Goal: Task Accomplishment & Management: Complete application form

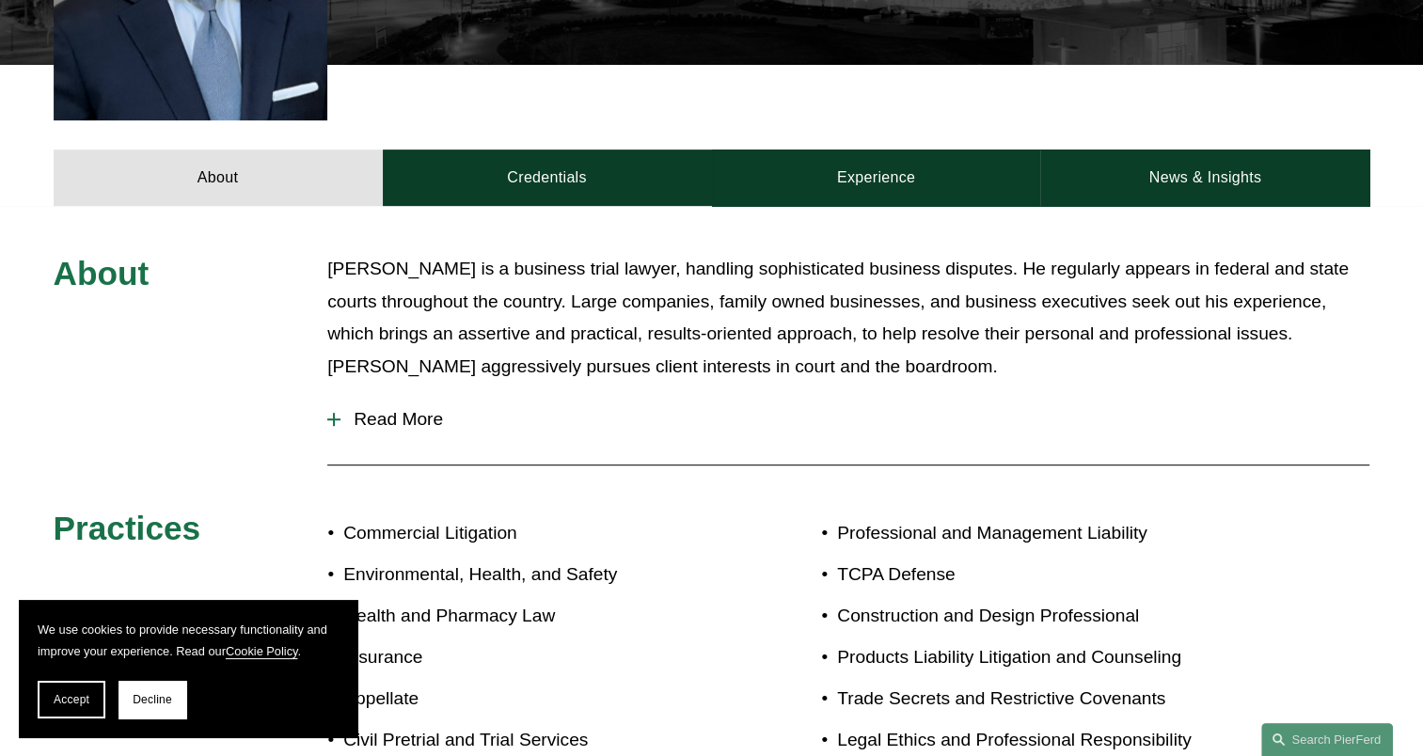
scroll to position [1197, 0]
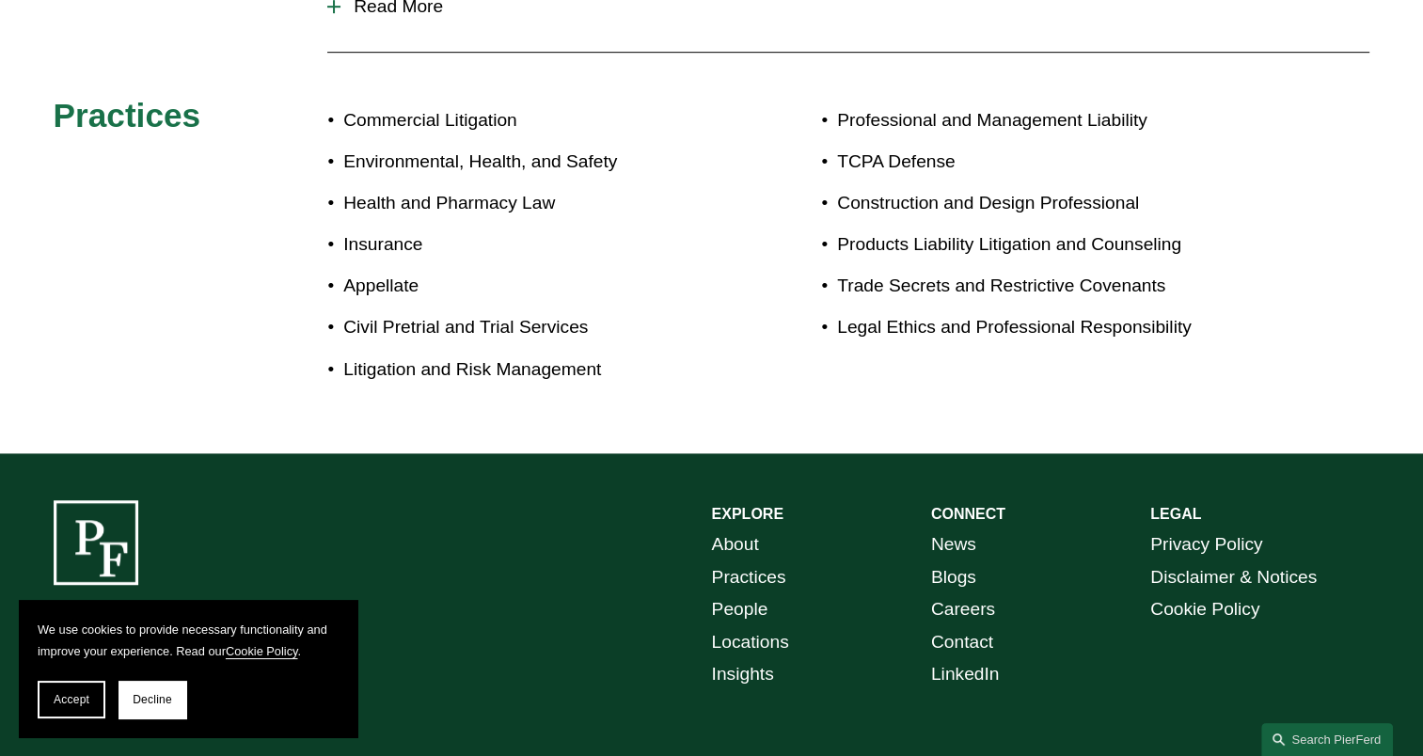
click at [935, 529] on link "News" at bounding box center [953, 545] width 45 height 33
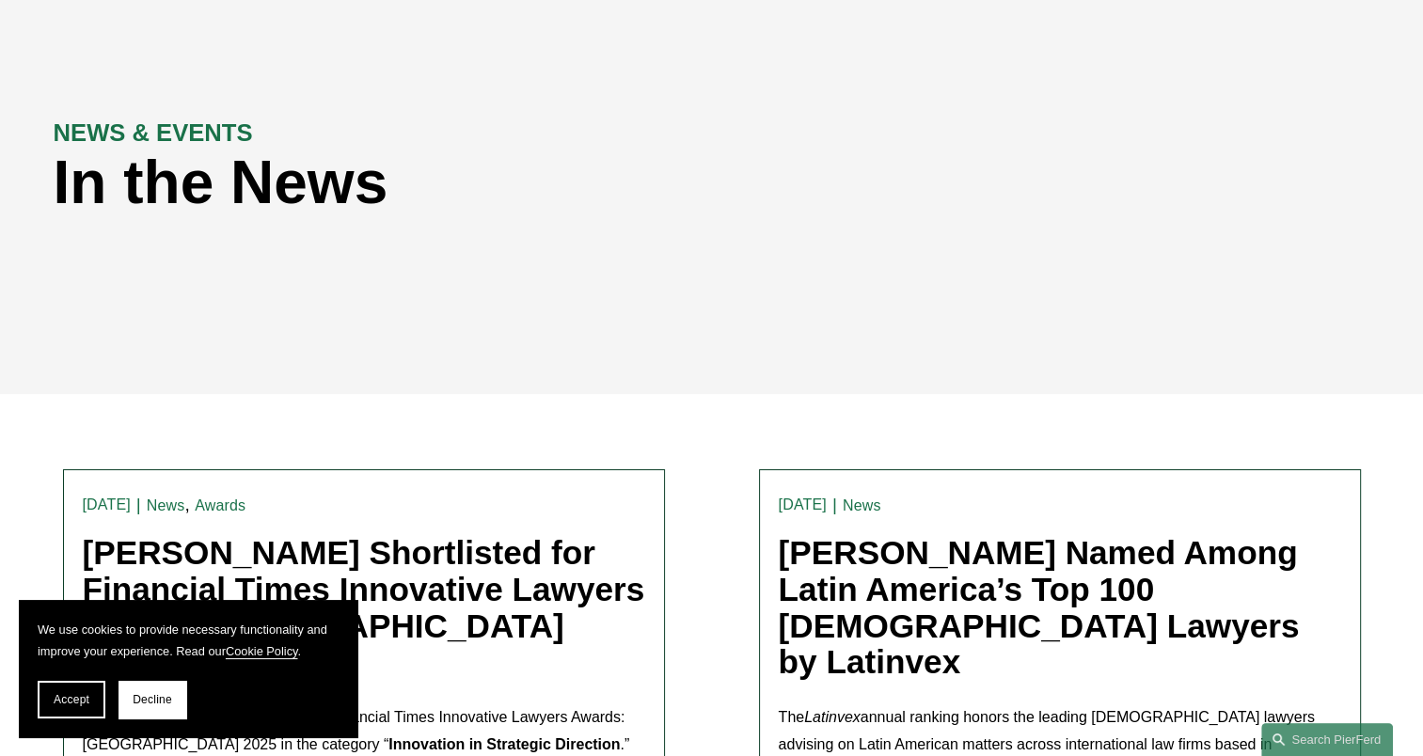
scroll to position [313, 0]
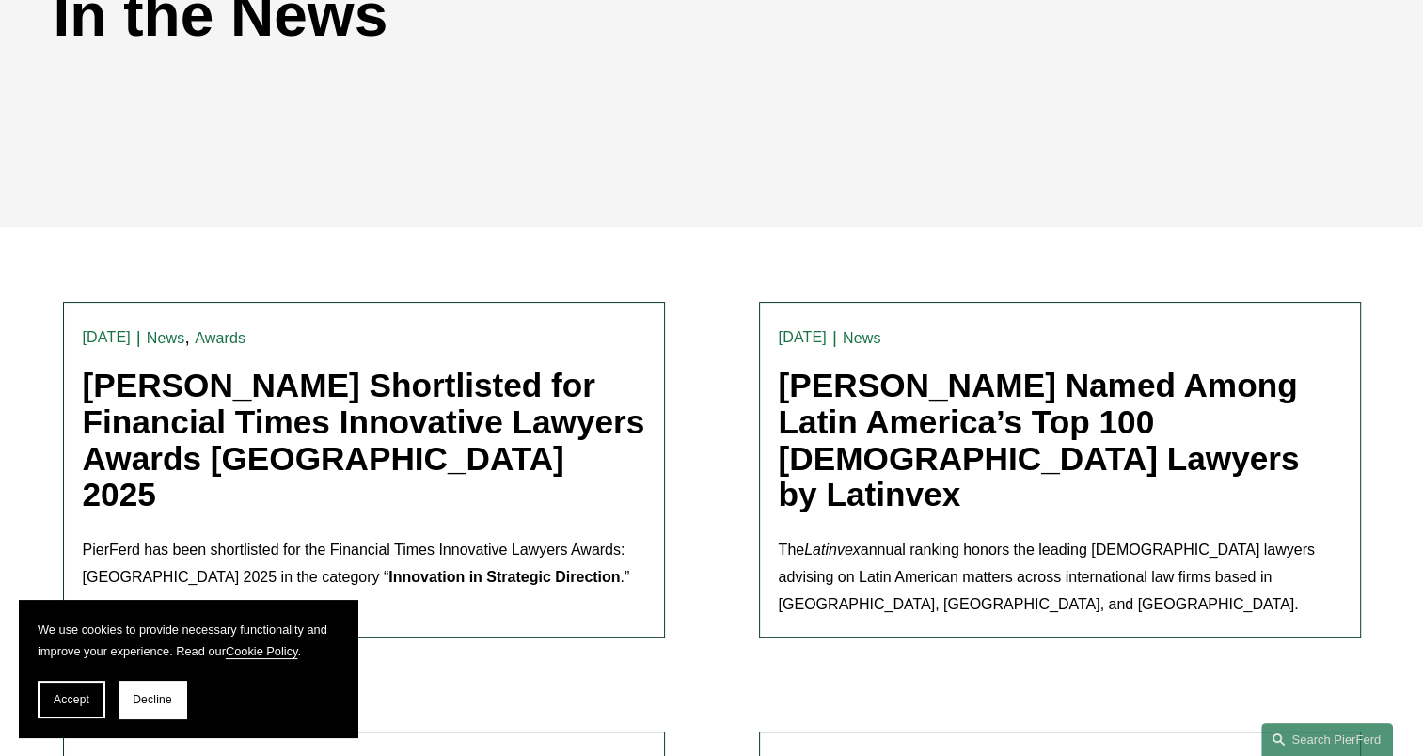
click at [501, 382] on link "[PERSON_NAME] Shortlisted for Financial Times Innovative Lawyers Awards [GEOGRA…" at bounding box center [364, 440] width 563 height 146
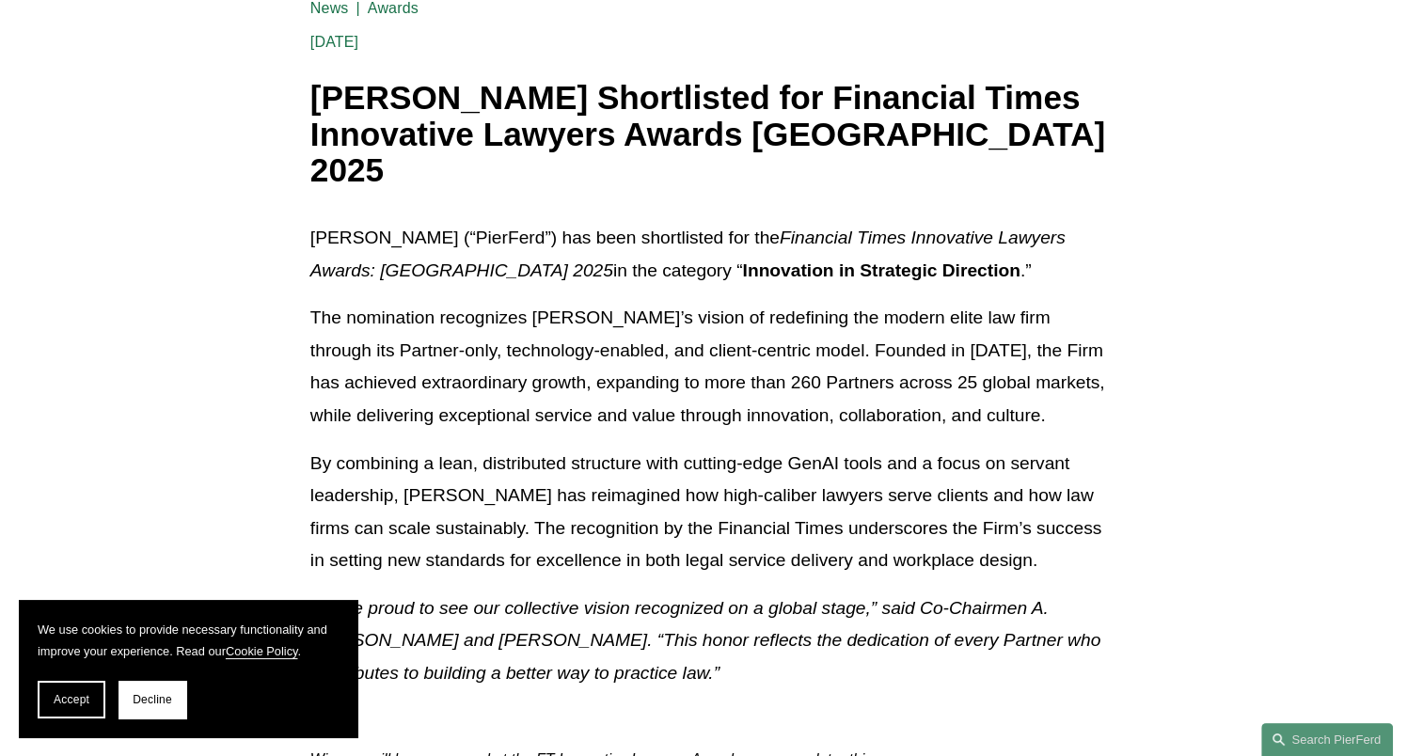
scroll to position [313, 0]
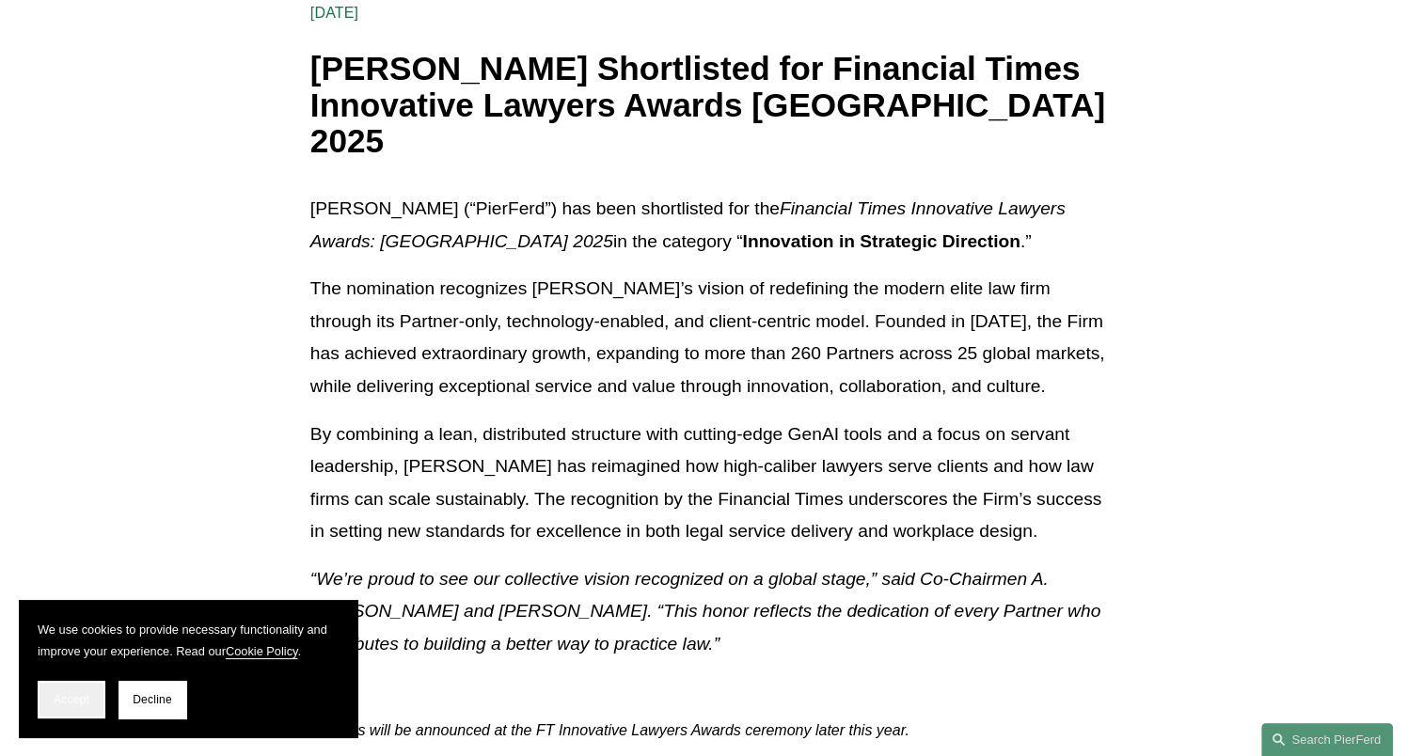
click at [60, 700] on span "Accept" at bounding box center [72, 699] width 36 height 13
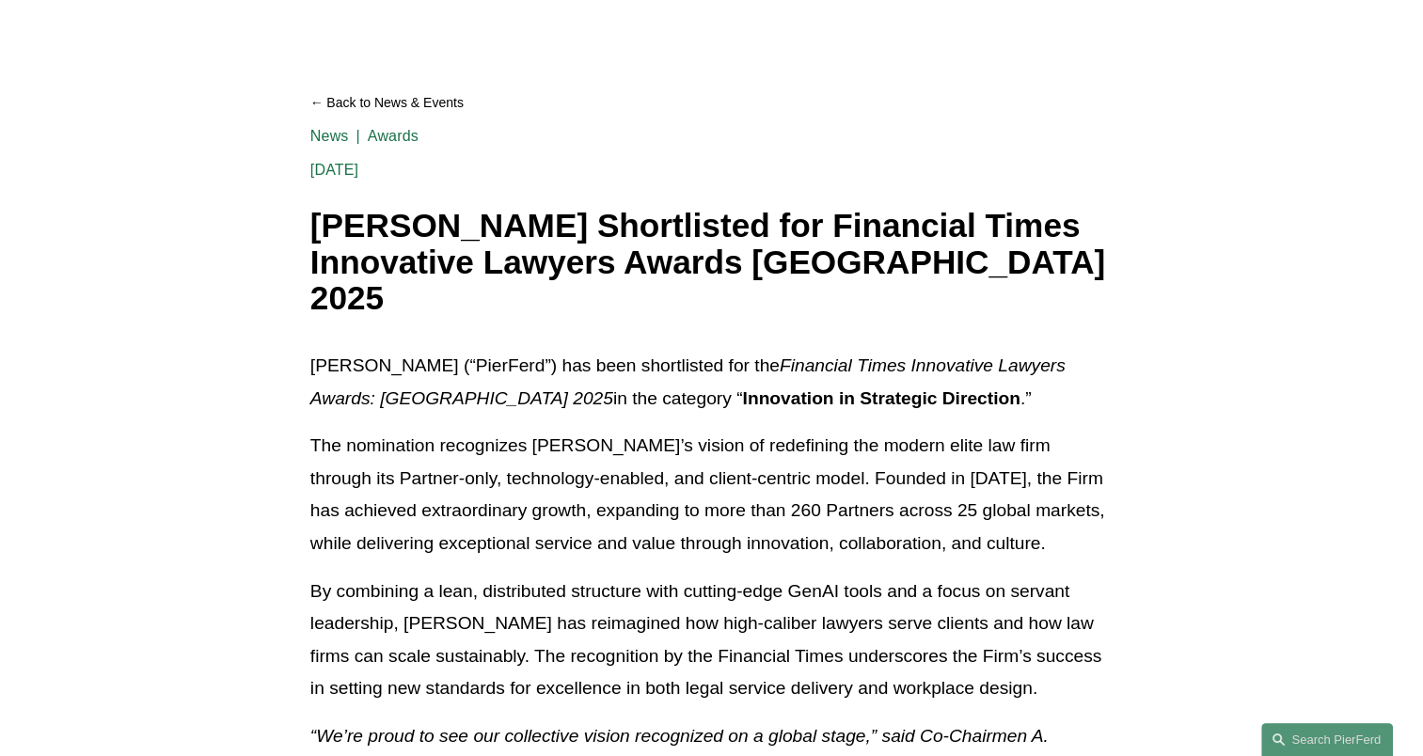
scroll to position [0, 0]
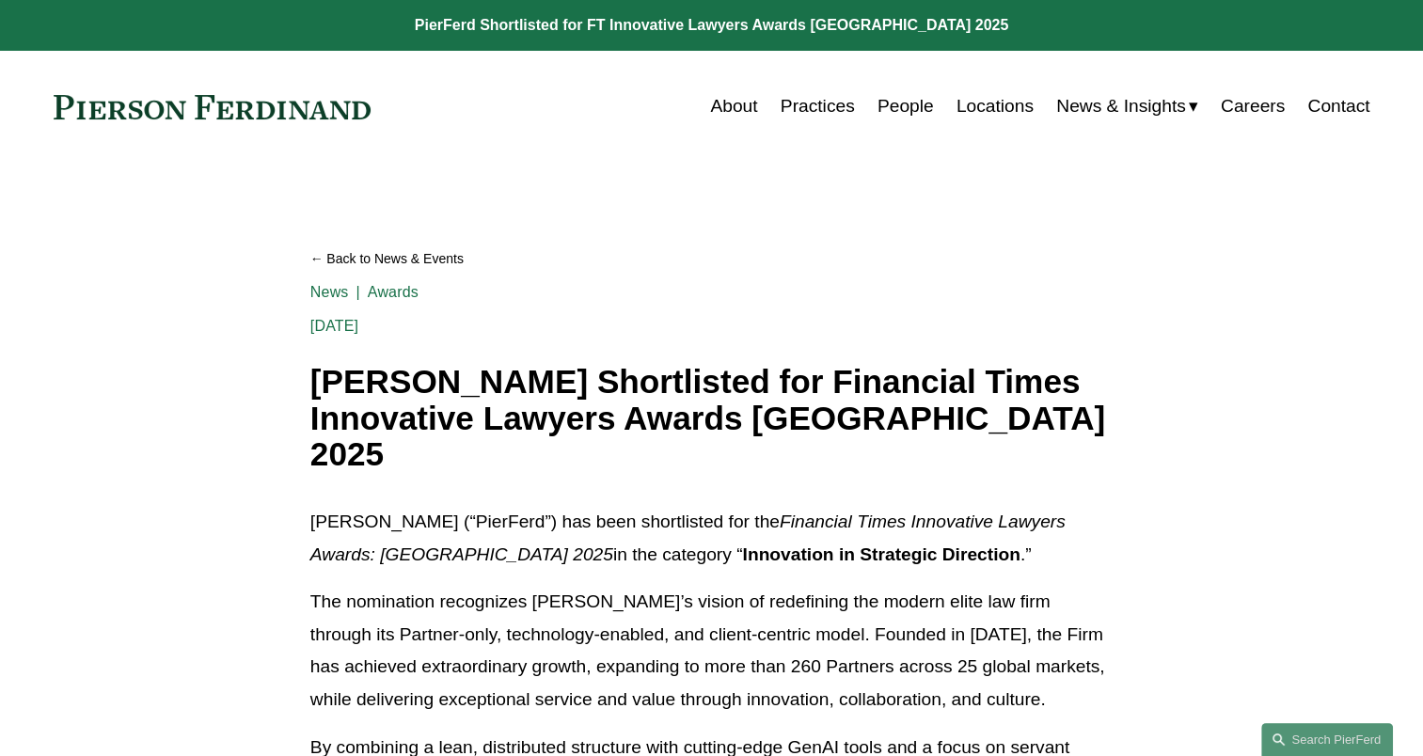
click at [972, 101] on link "Locations" at bounding box center [995, 106] width 77 height 36
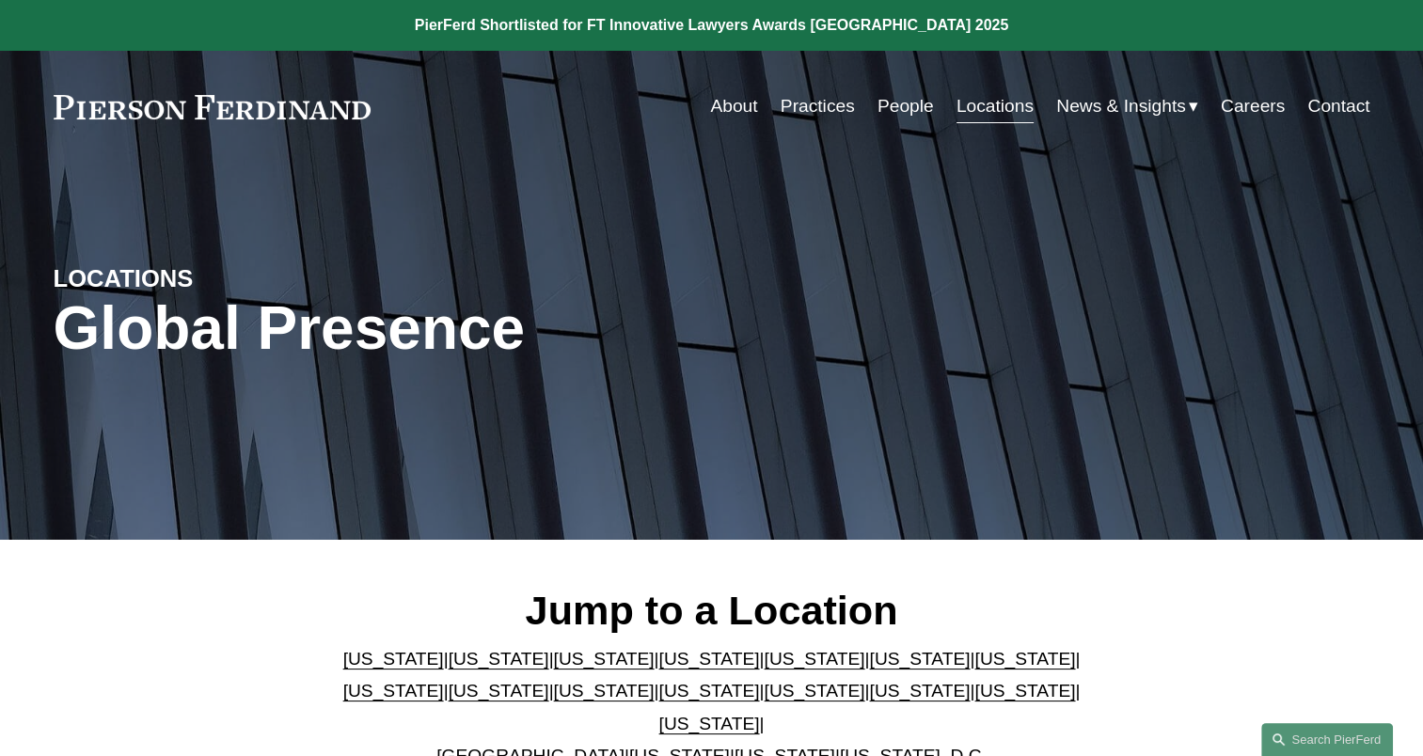
scroll to position [156, 0]
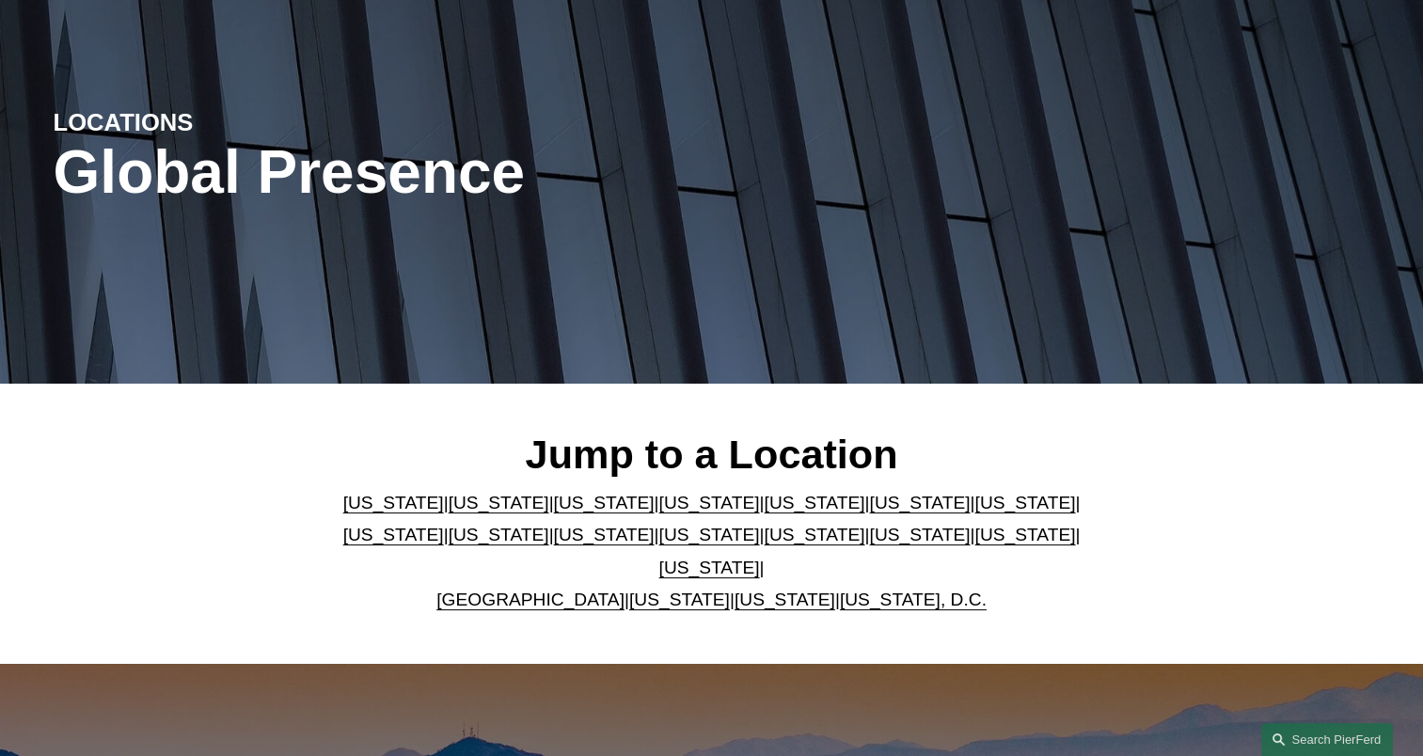
click at [735, 590] on link "Washington" at bounding box center [785, 600] width 101 height 20
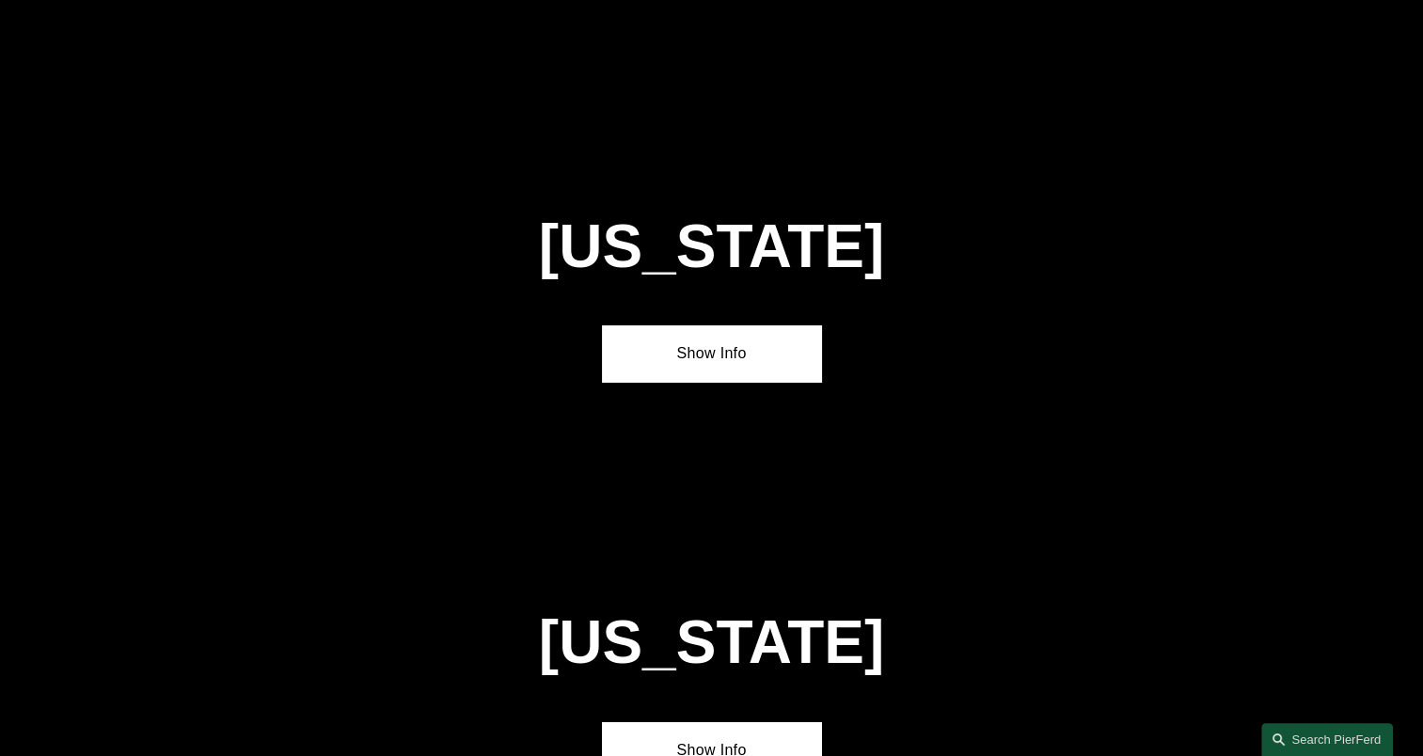
scroll to position [7387, 0]
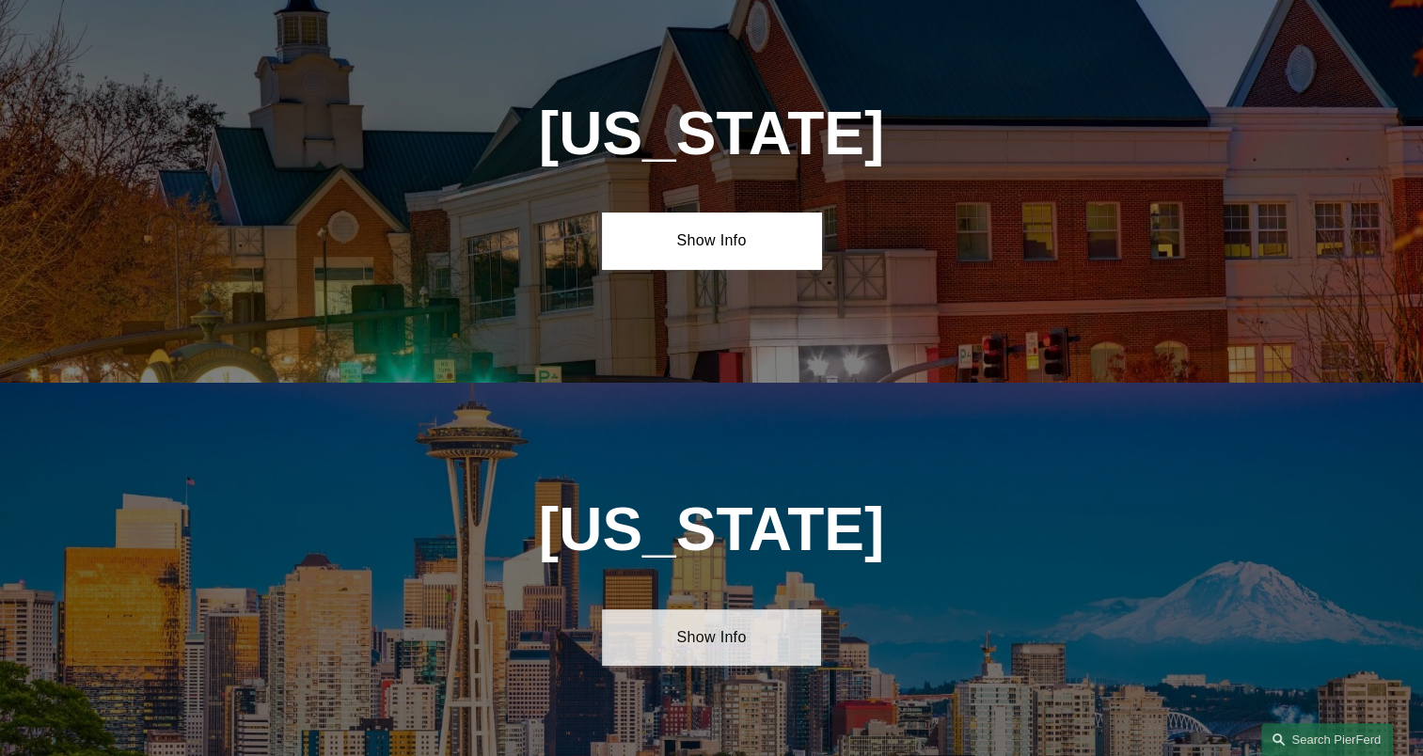
click at [733, 610] on link "Show Info" at bounding box center [711, 638] width 219 height 56
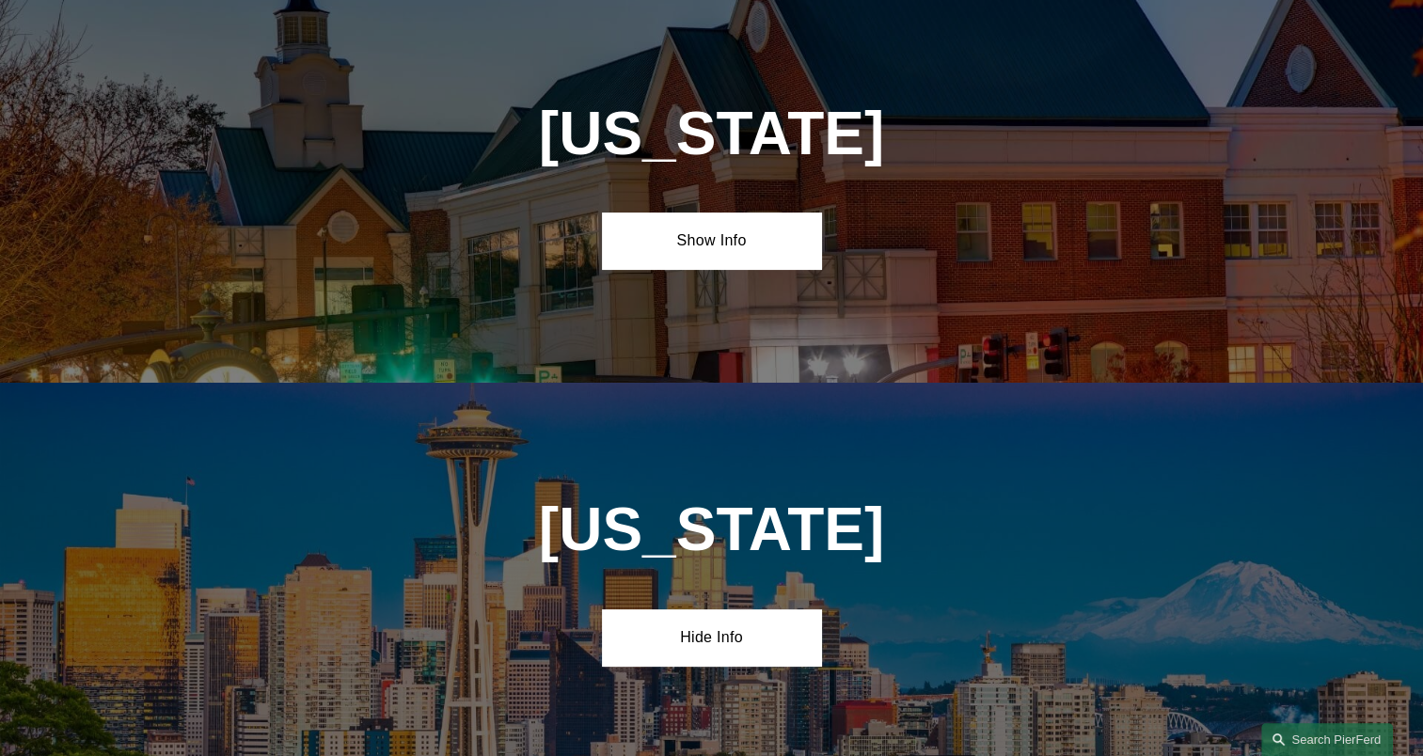
scroll to position [7545, 0]
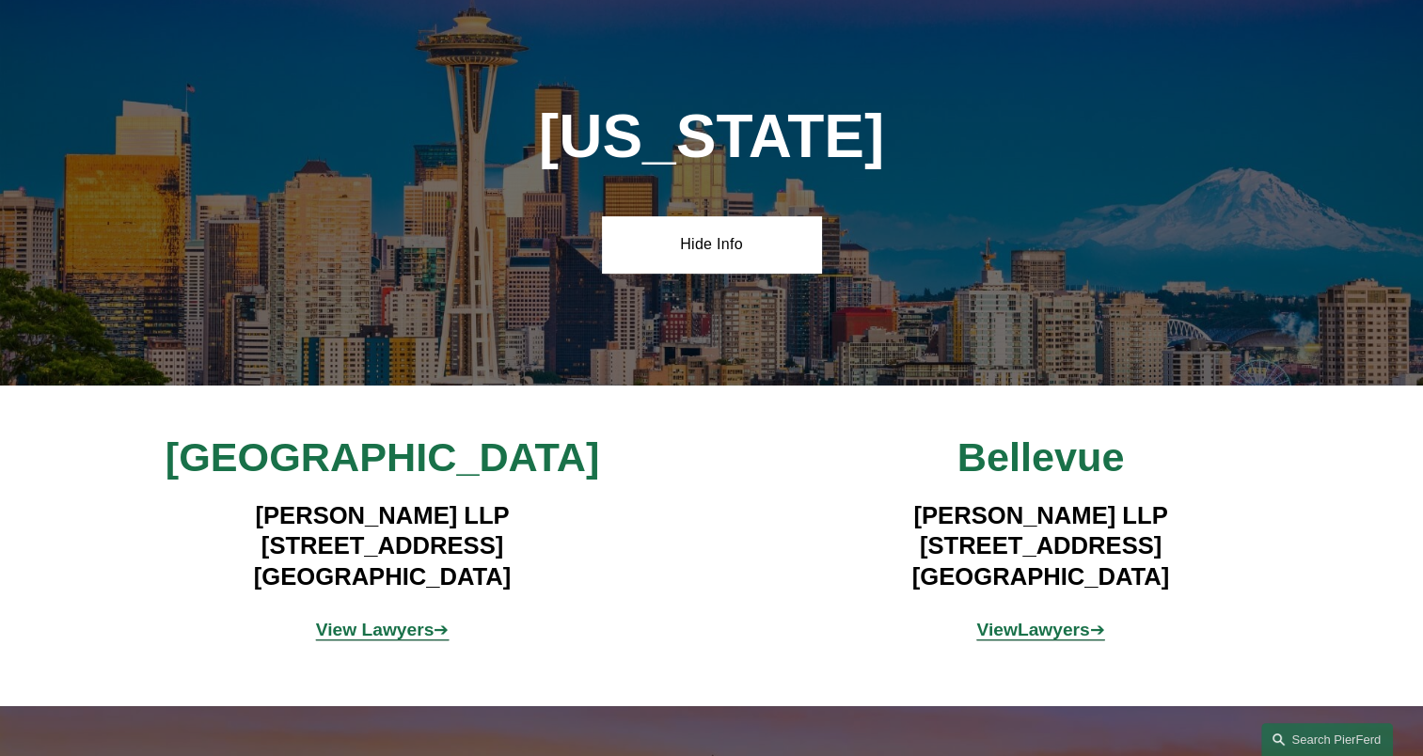
scroll to position [7858, 0]
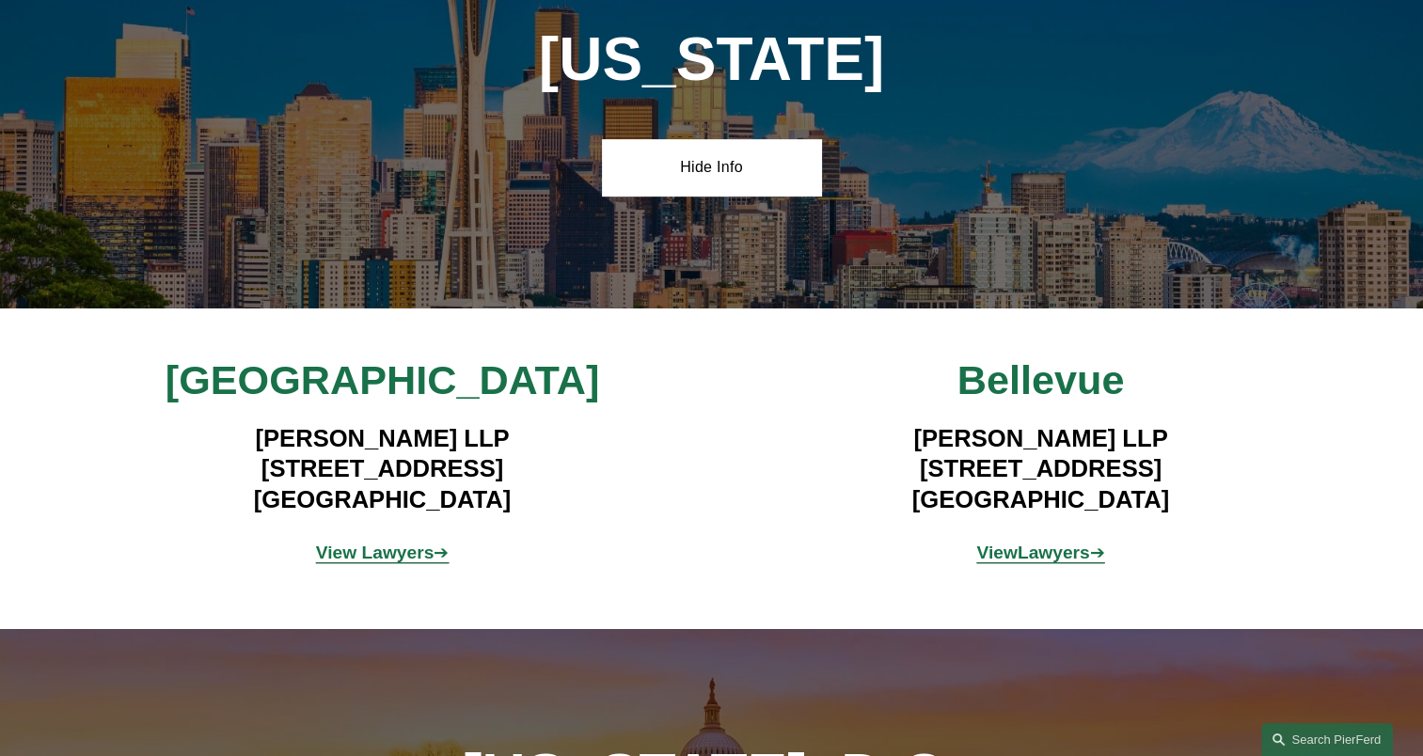
click at [1039, 543] on strong "Lawyers" at bounding box center [1054, 553] width 72 height 20
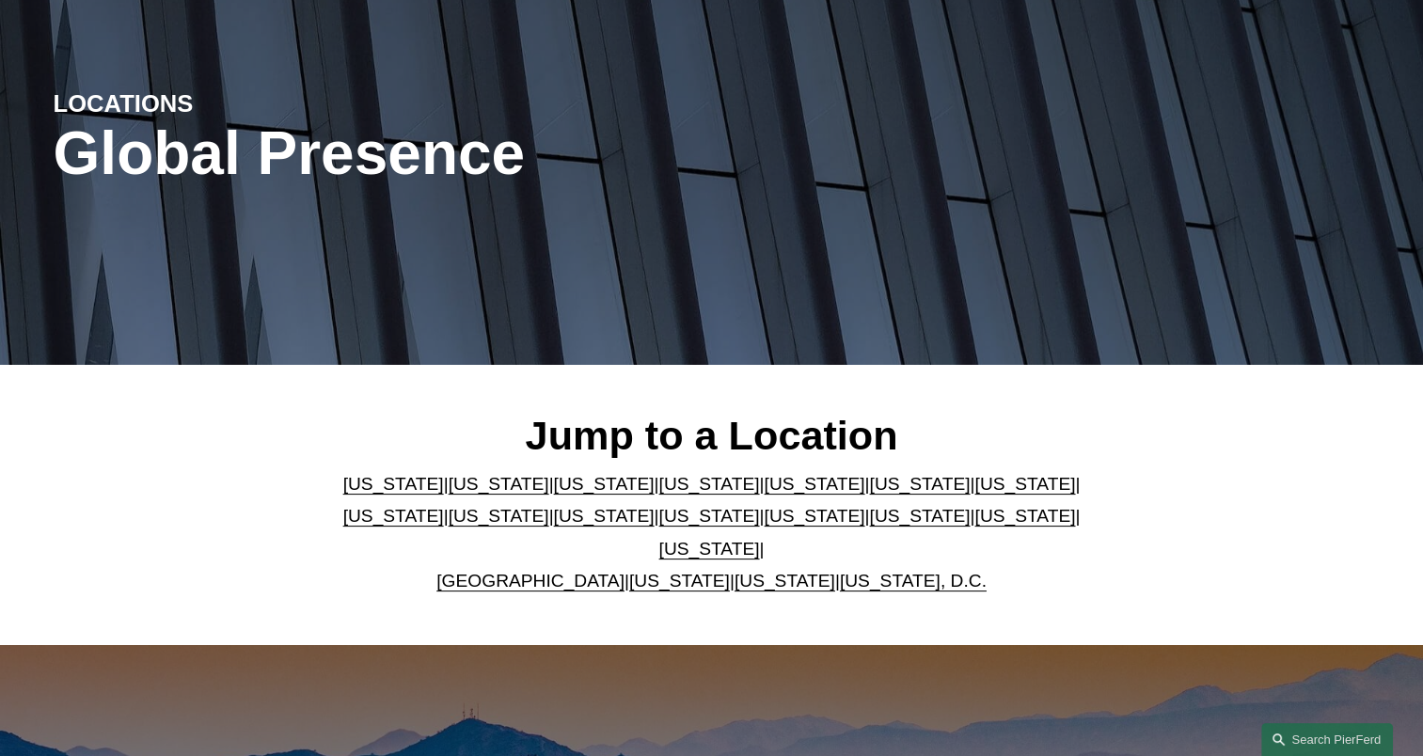
scroll to position [0, 0]
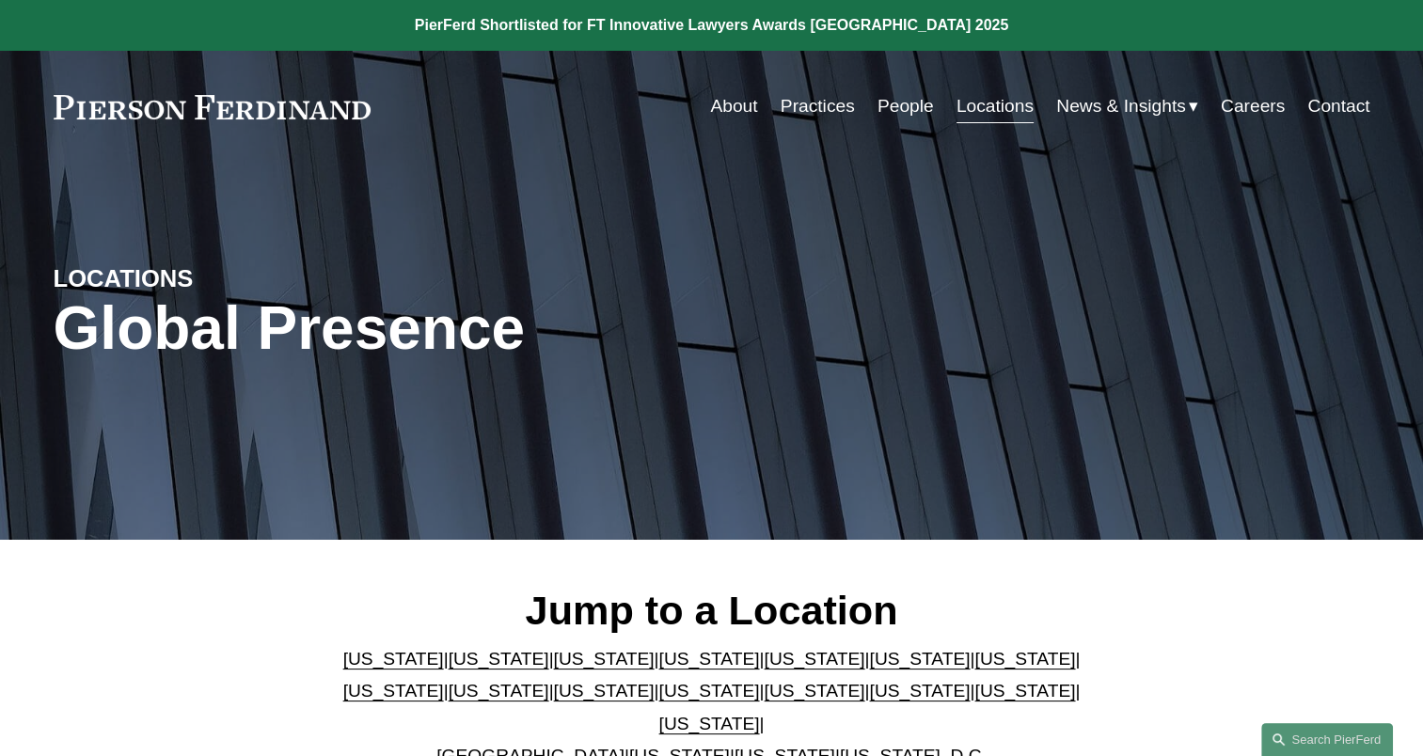
click at [0, 0] on span "News" at bounding box center [0, 0] width 0 height 0
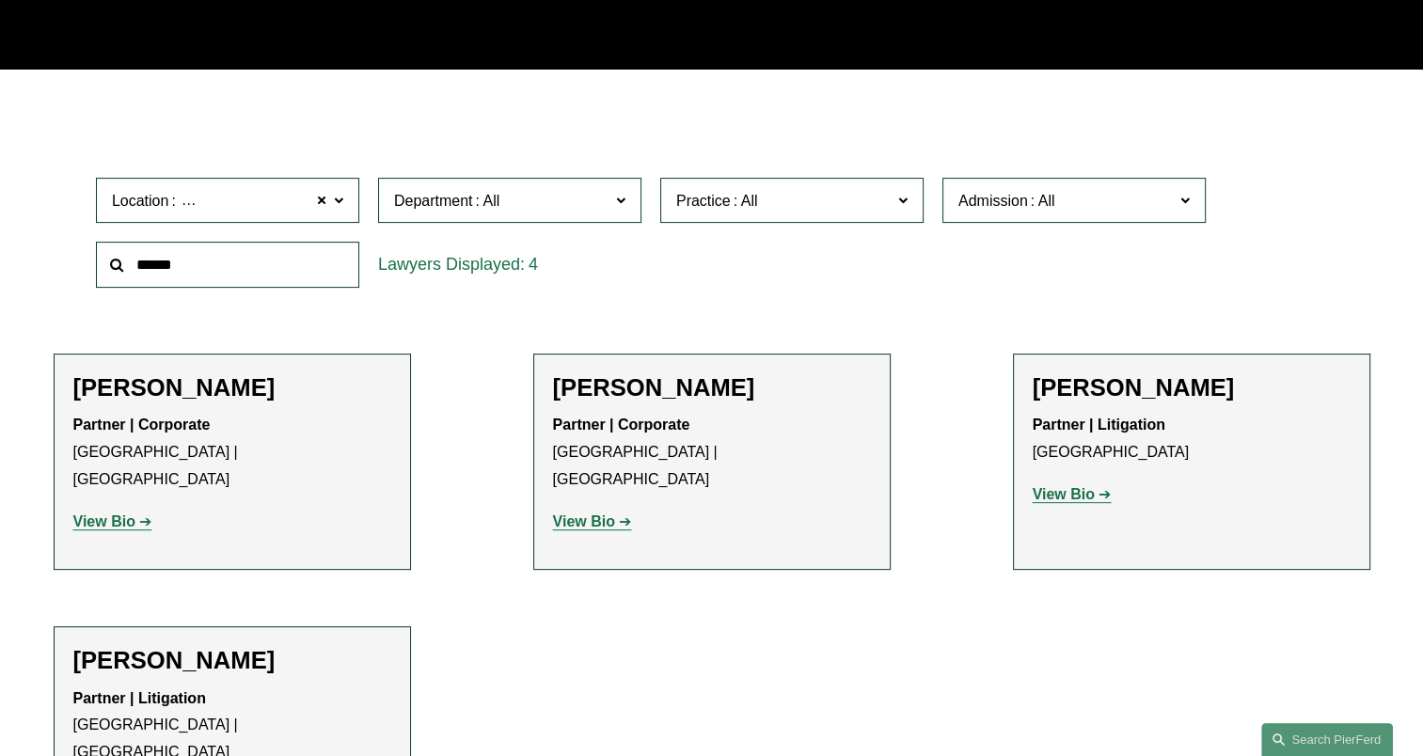
scroll to position [627, 0]
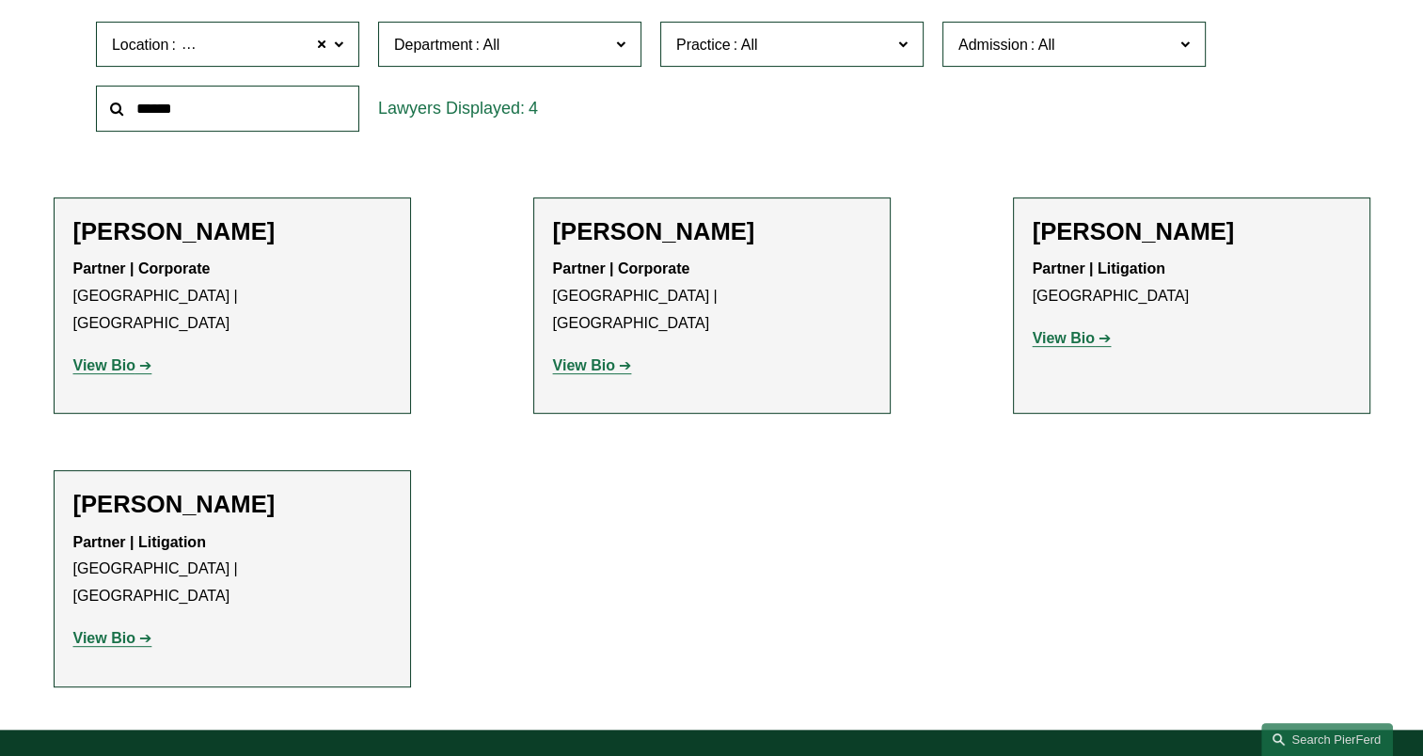
click at [143, 358] on link "View Bio" at bounding box center [112, 366] width 79 height 16
click at [103, 630] on strong "View Bio" at bounding box center [104, 638] width 62 height 16
click at [553, 358] on strong "View Bio" at bounding box center [584, 366] width 62 height 16
click at [1047, 338] on strong "View Bio" at bounding box center [1064, 338] width 62 height 16
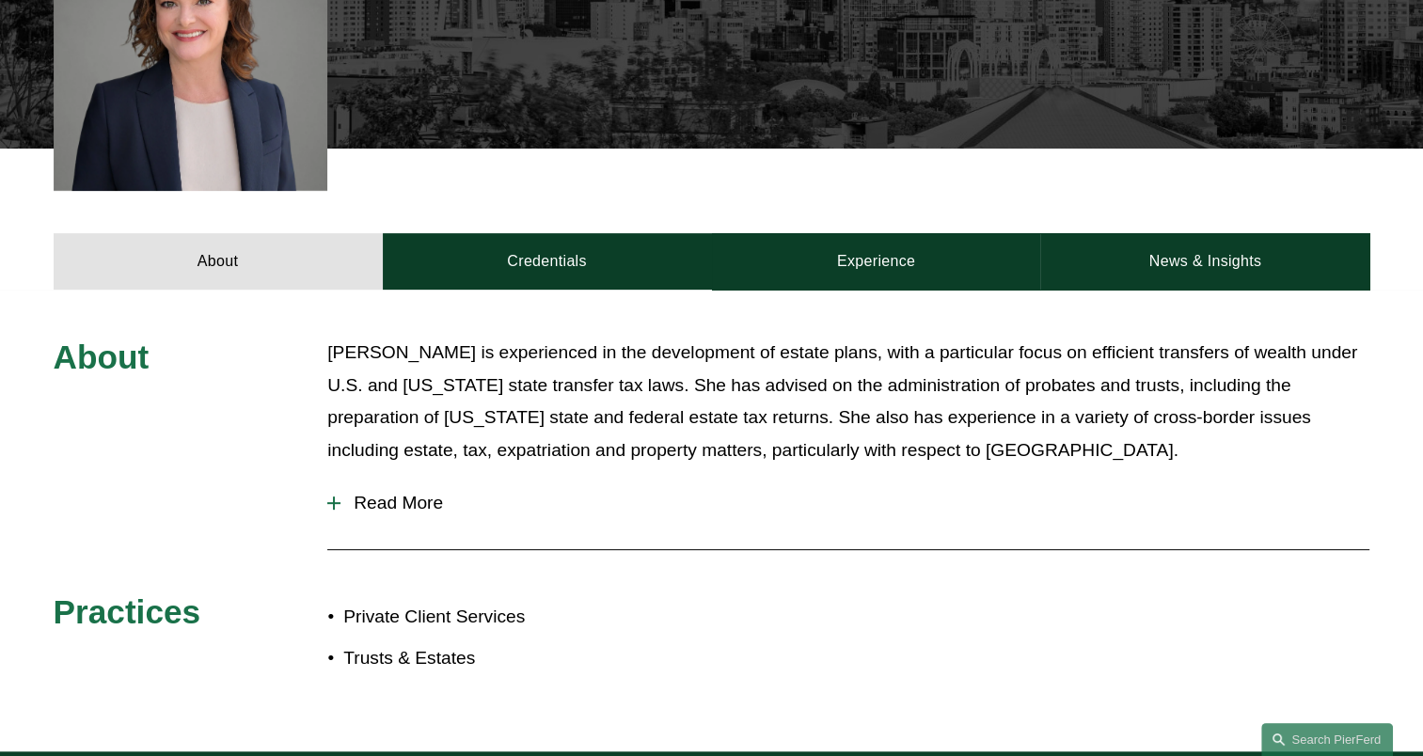
scroll to position [627, 0]
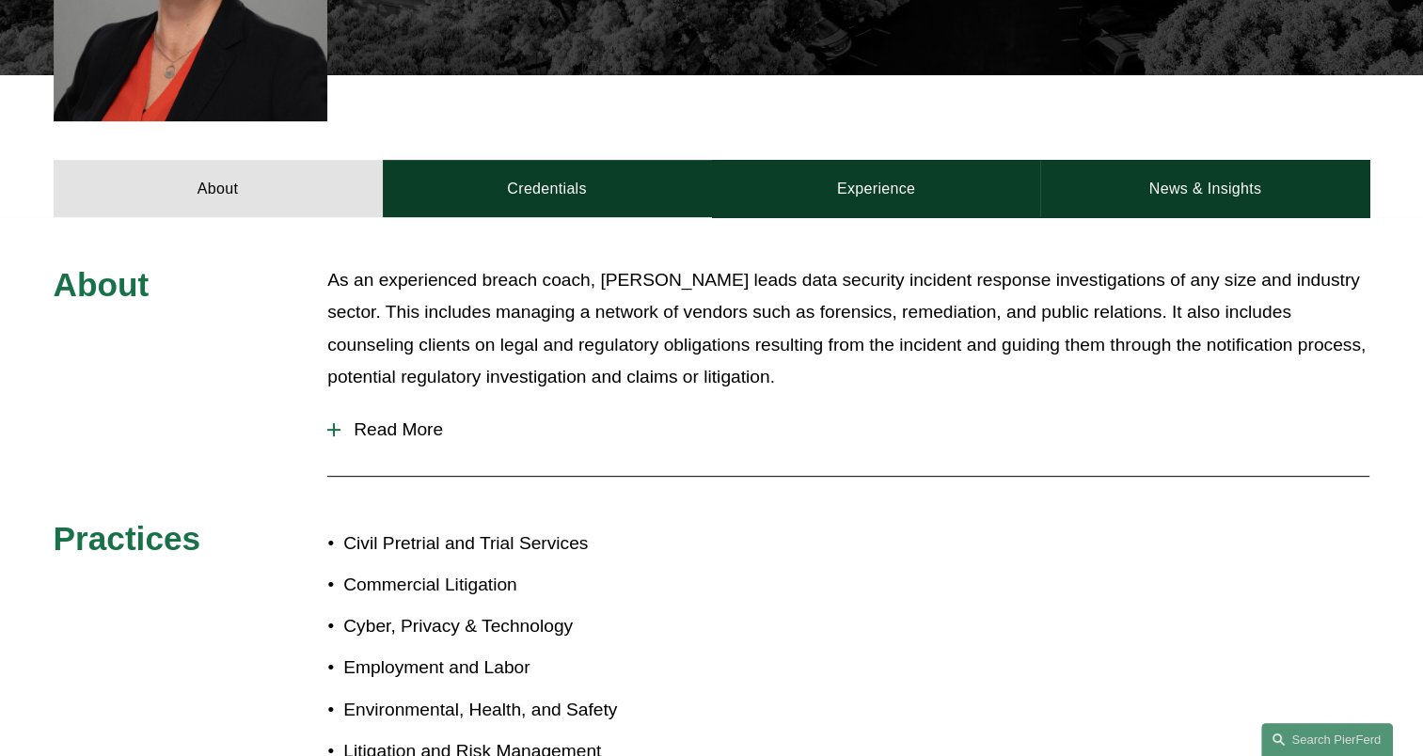
scroll to position [941, 0]
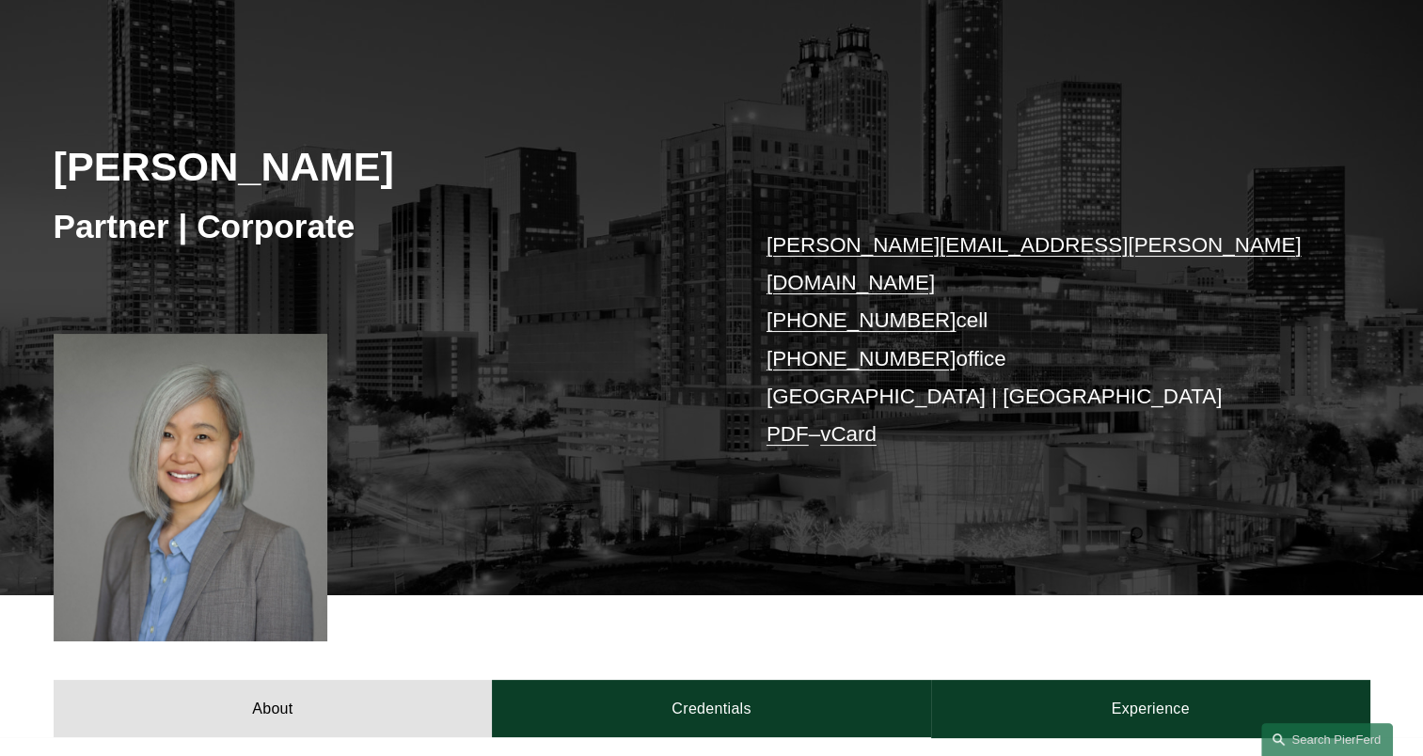
scroll to position [470, 0]
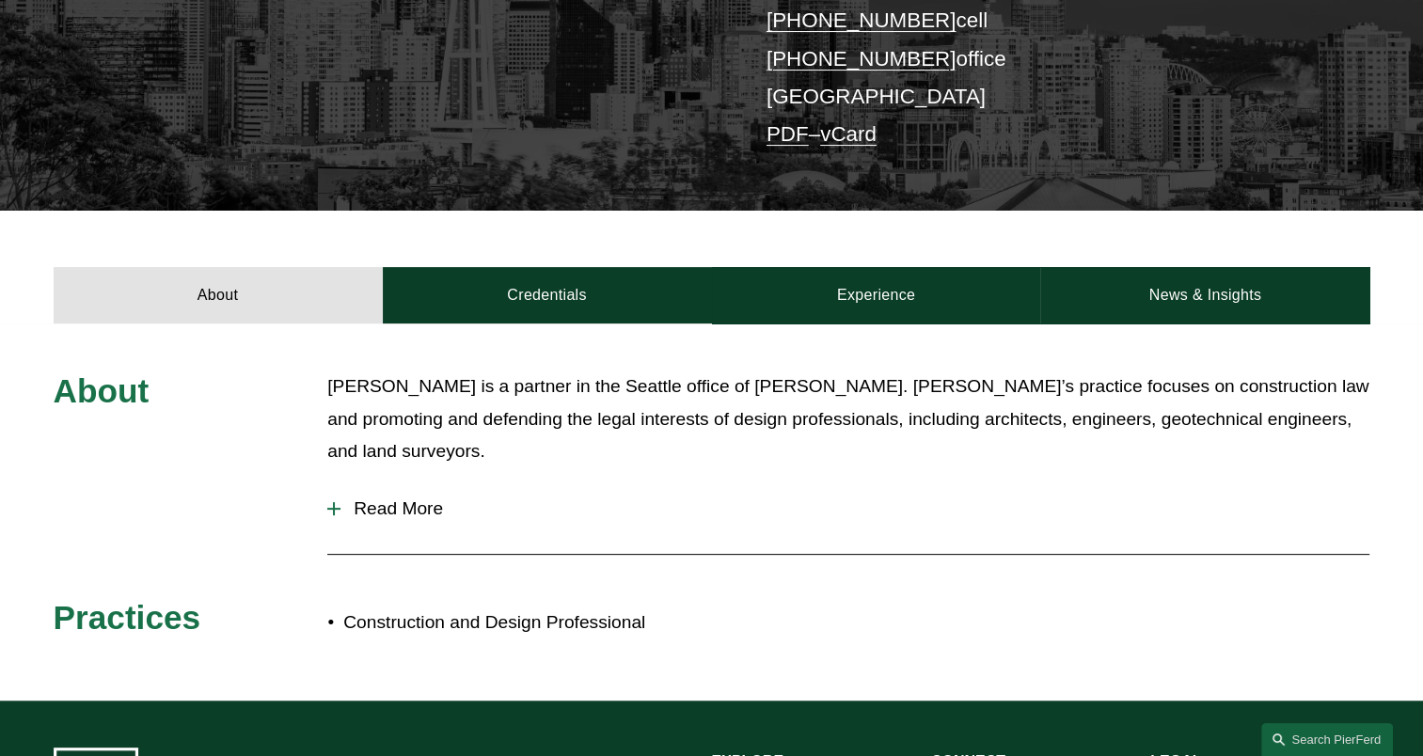
scroll to position [627, 0]
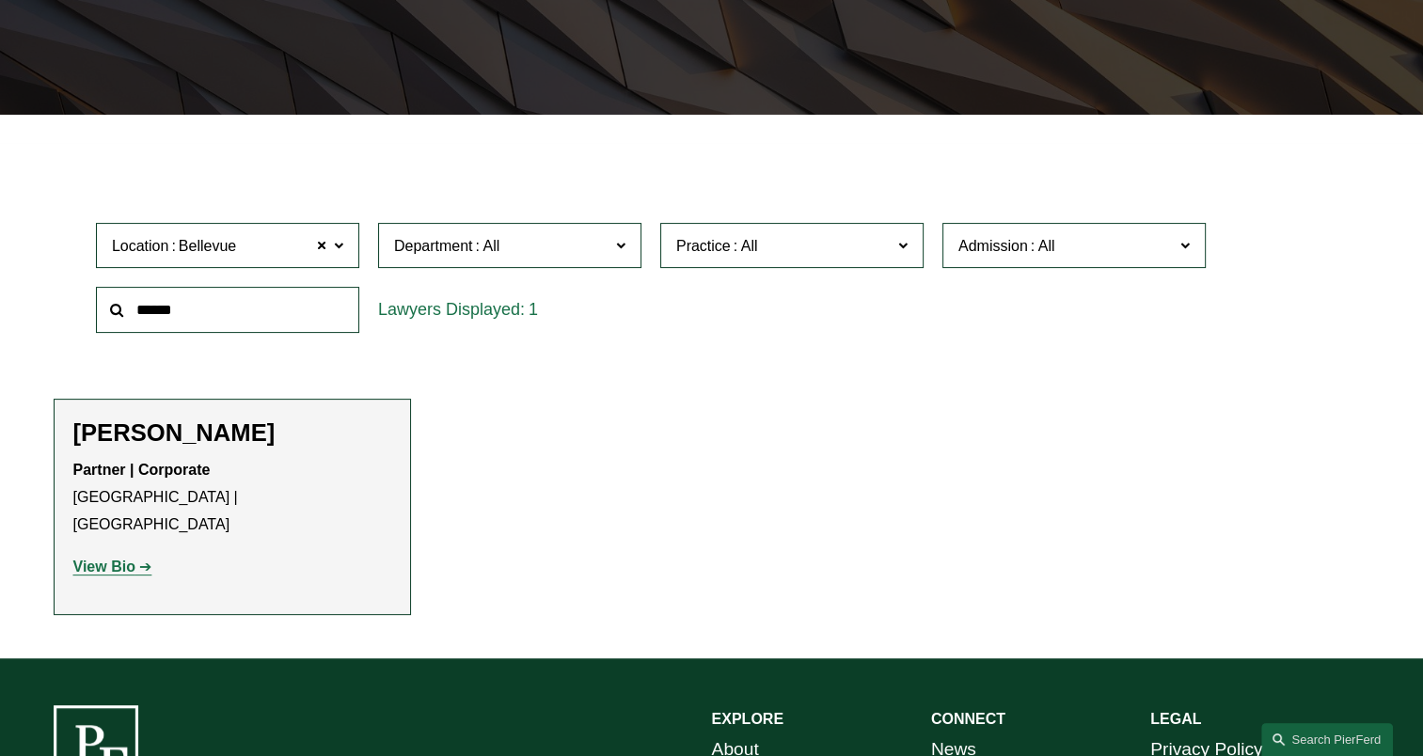
scroll to position [470, 0]
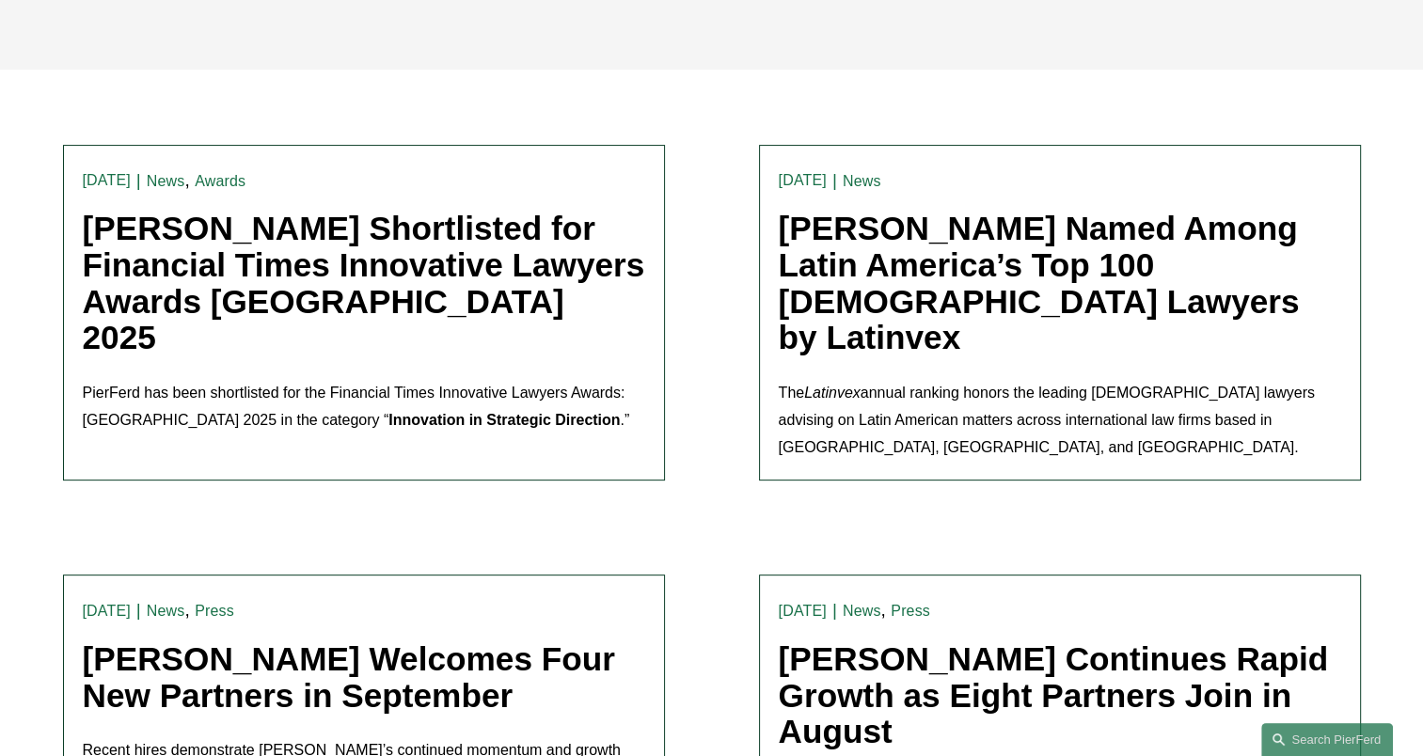
scroll to position [627, 0]
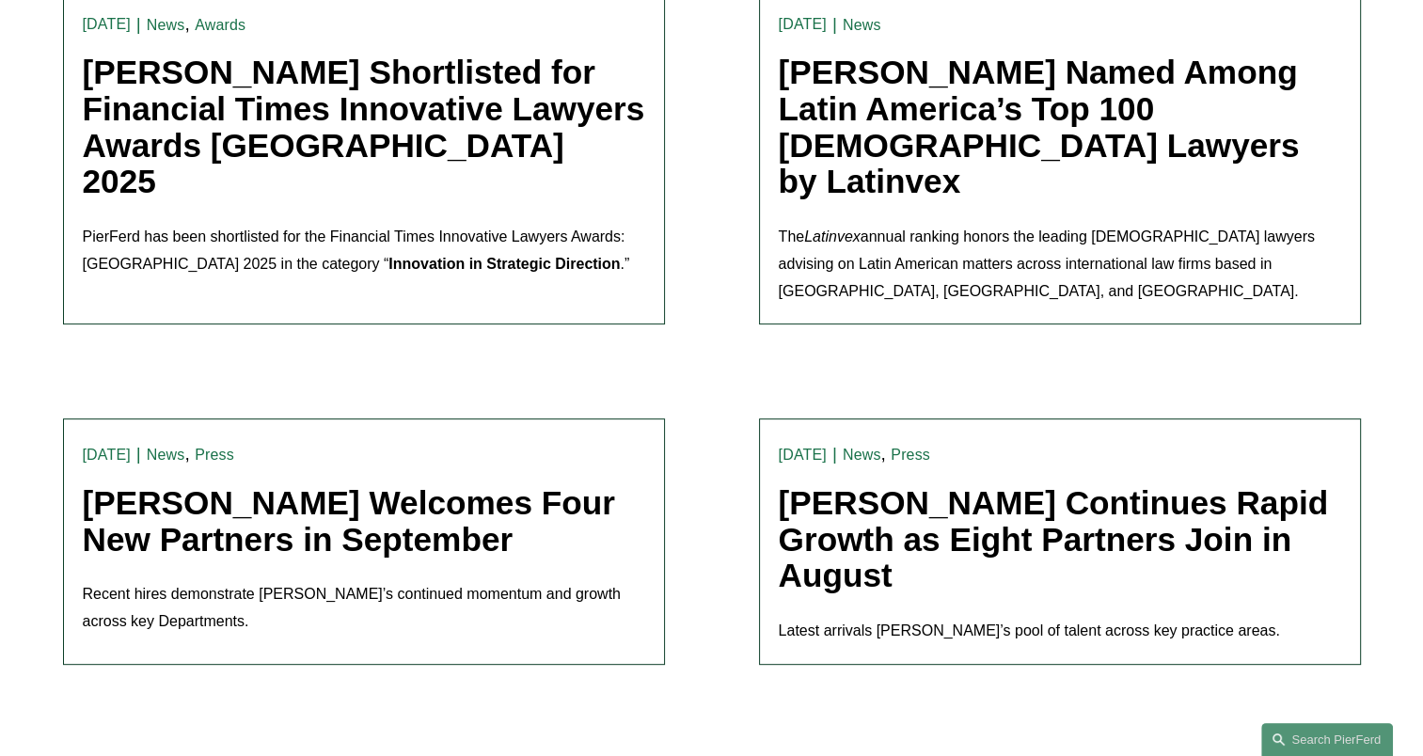
click at [510, 485] on link "Pierson Ferdinand Welcomes Four New Partners in September" at bounding box center [349, 521] width 533 height 73
click at [923, 485] on link "Pierson Ferdinand Continues Rapid Growth as Eight Partners Join in August" at bounding box center [1054, 539] width 550 height 109
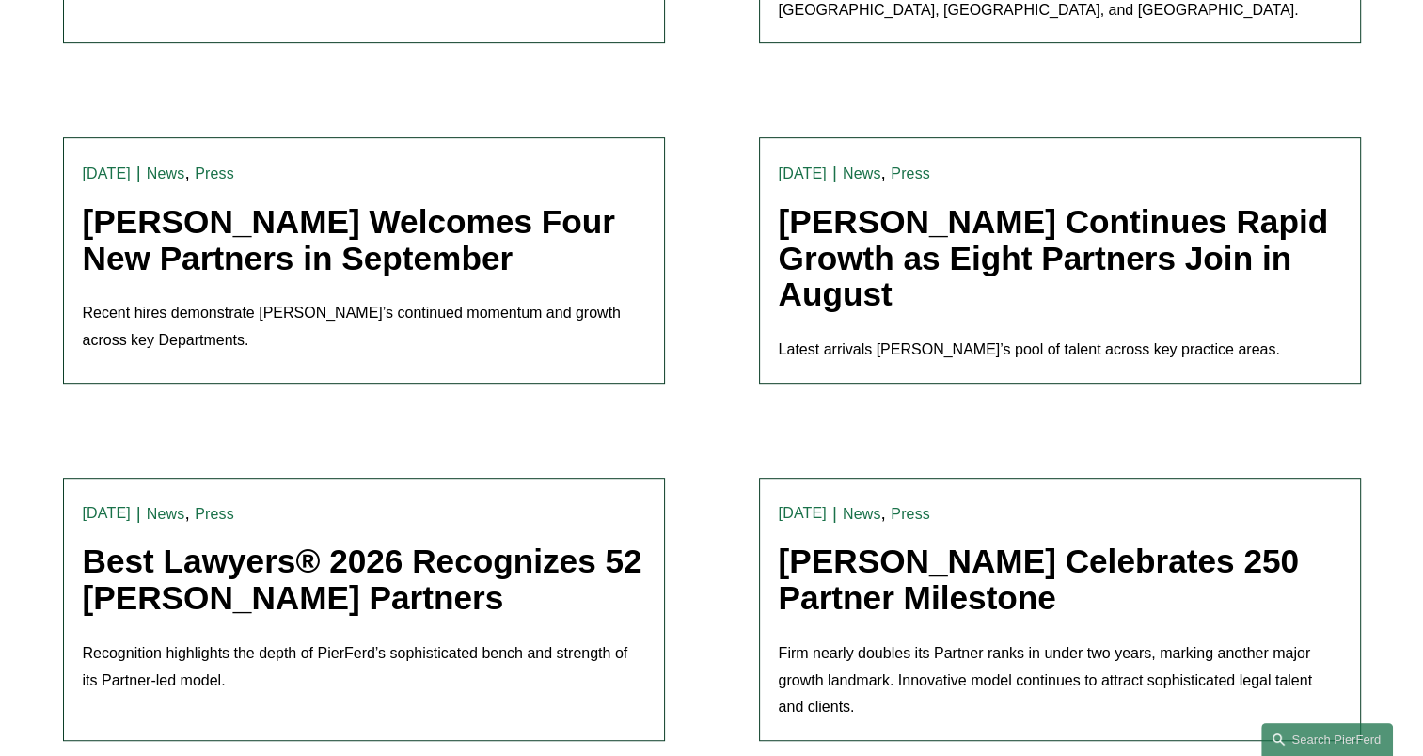
scroll to position [941, 0]
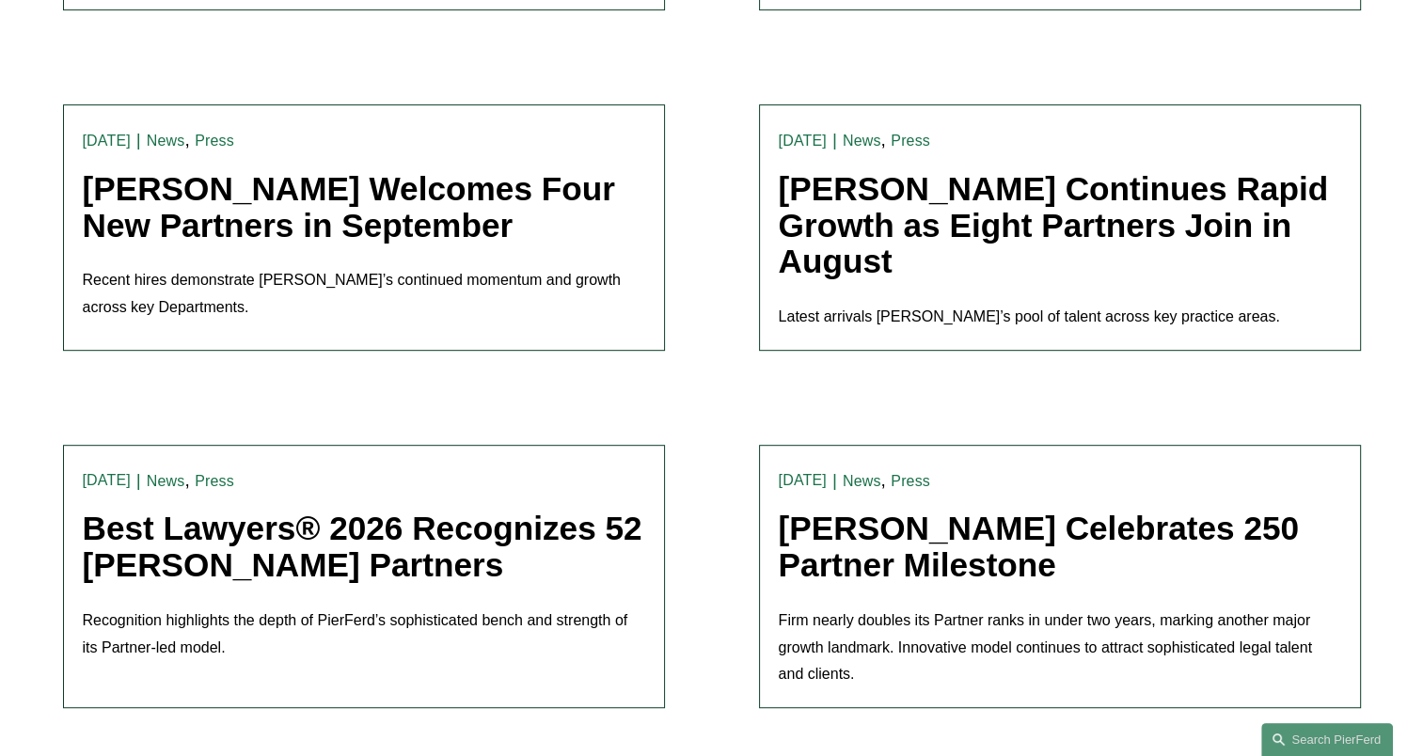
click at [538, 510] on link "Best Lawyers® 2026 Recognizes 52 Pierson Ferdinand Partners" at bounding box center [363, 546] width 560 height 73
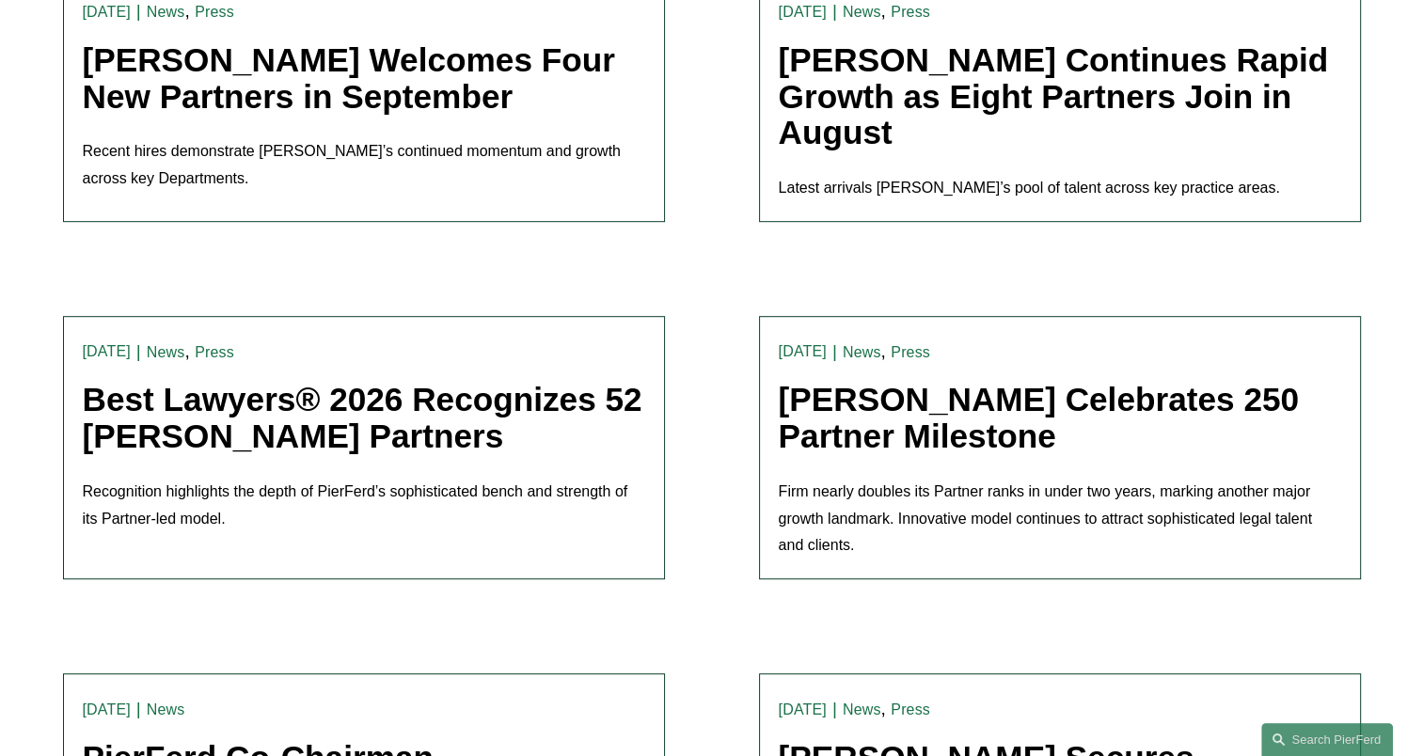
scroll to position [1097, 0]
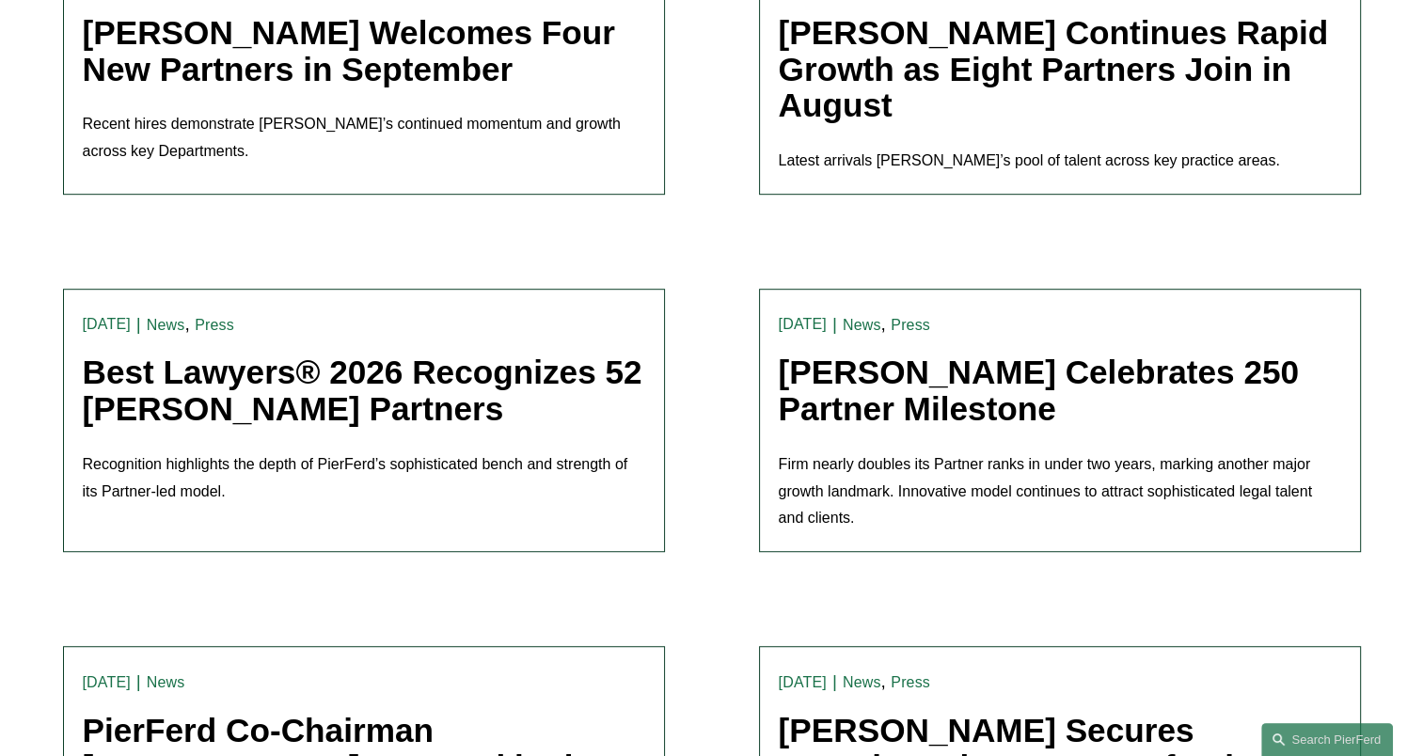
click at [957, 368] on link "Pierson Ferdinand Celebrates 250 Partner Milestone" at bounding box center [1039, 390] width 520 height 73
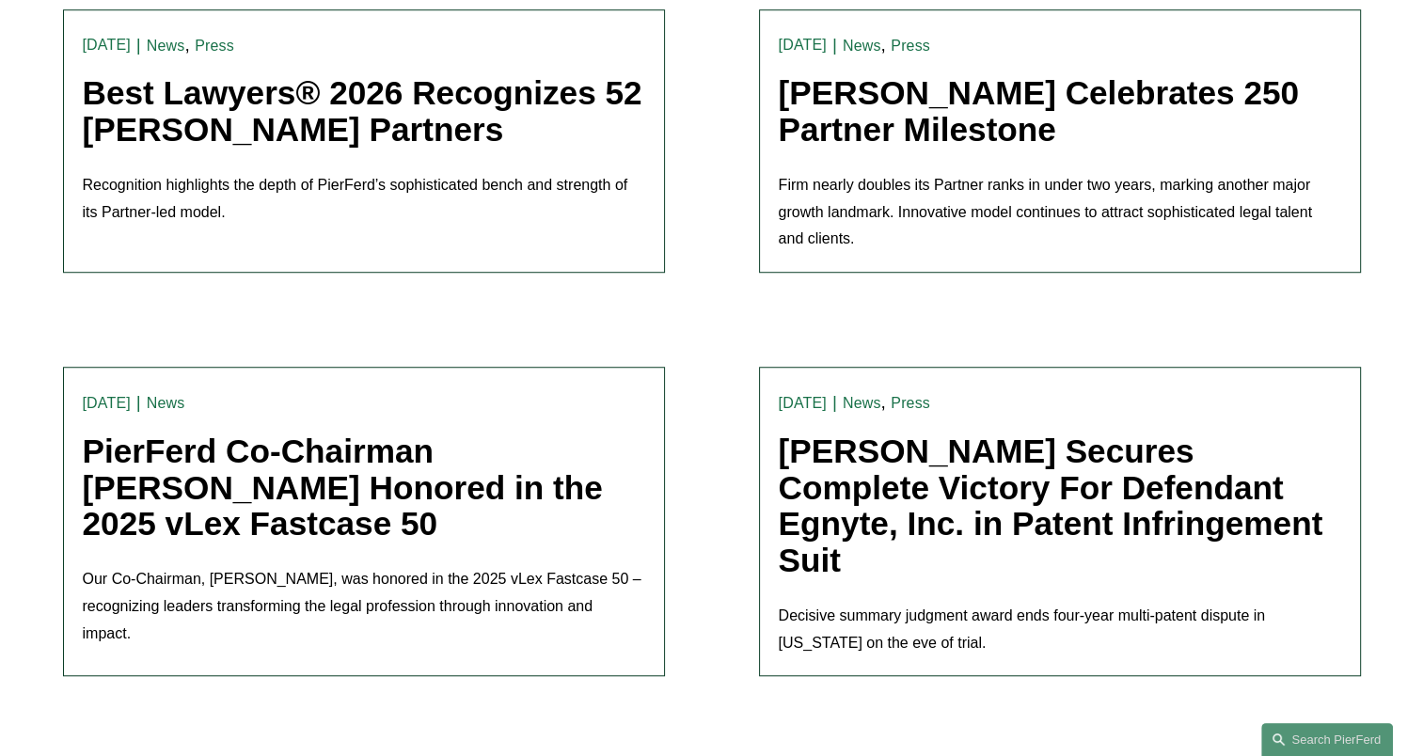
scroll to position [1411, 0]
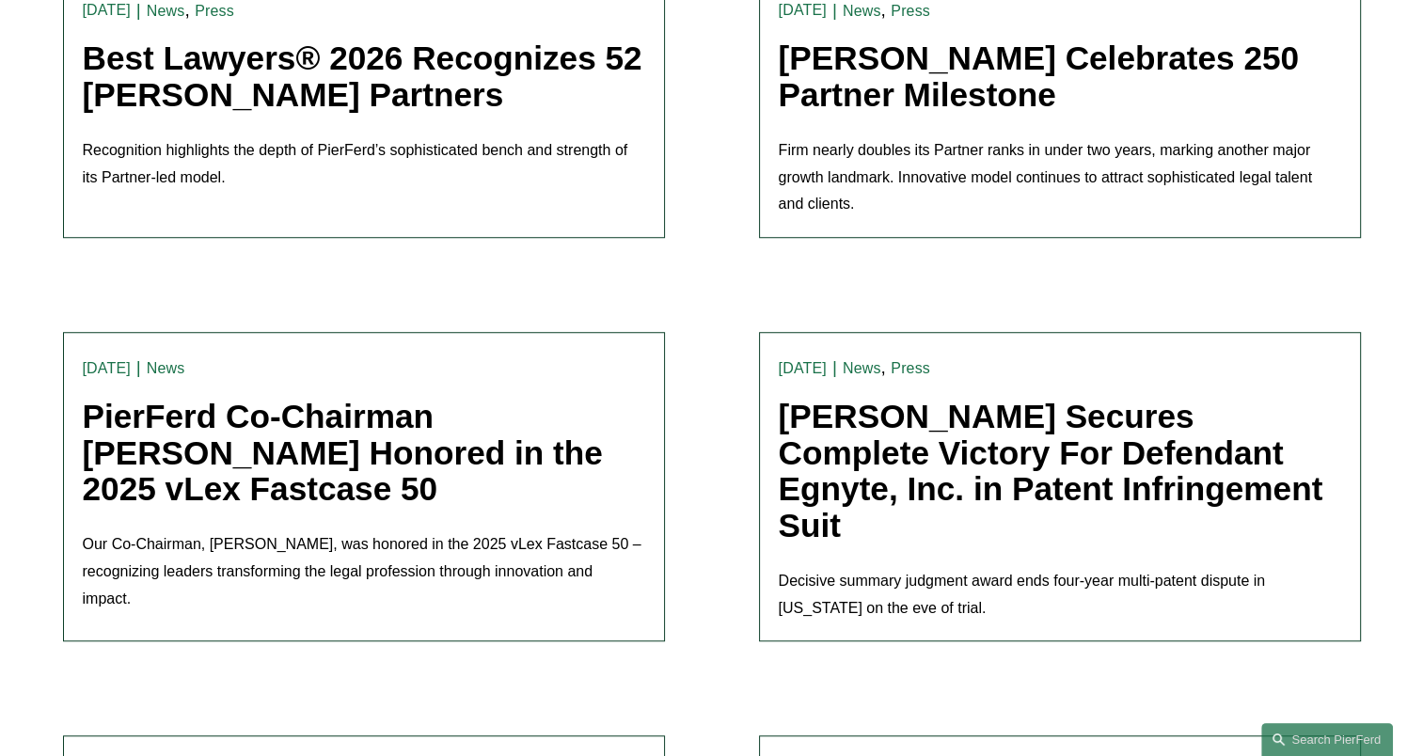
click at [504, 403] on link "PierFerd Co-Chairman Joel Ferdinand Honored in the 2025 vLex Fastcase 50" at bounding box center [343, 452] width 520 height 109
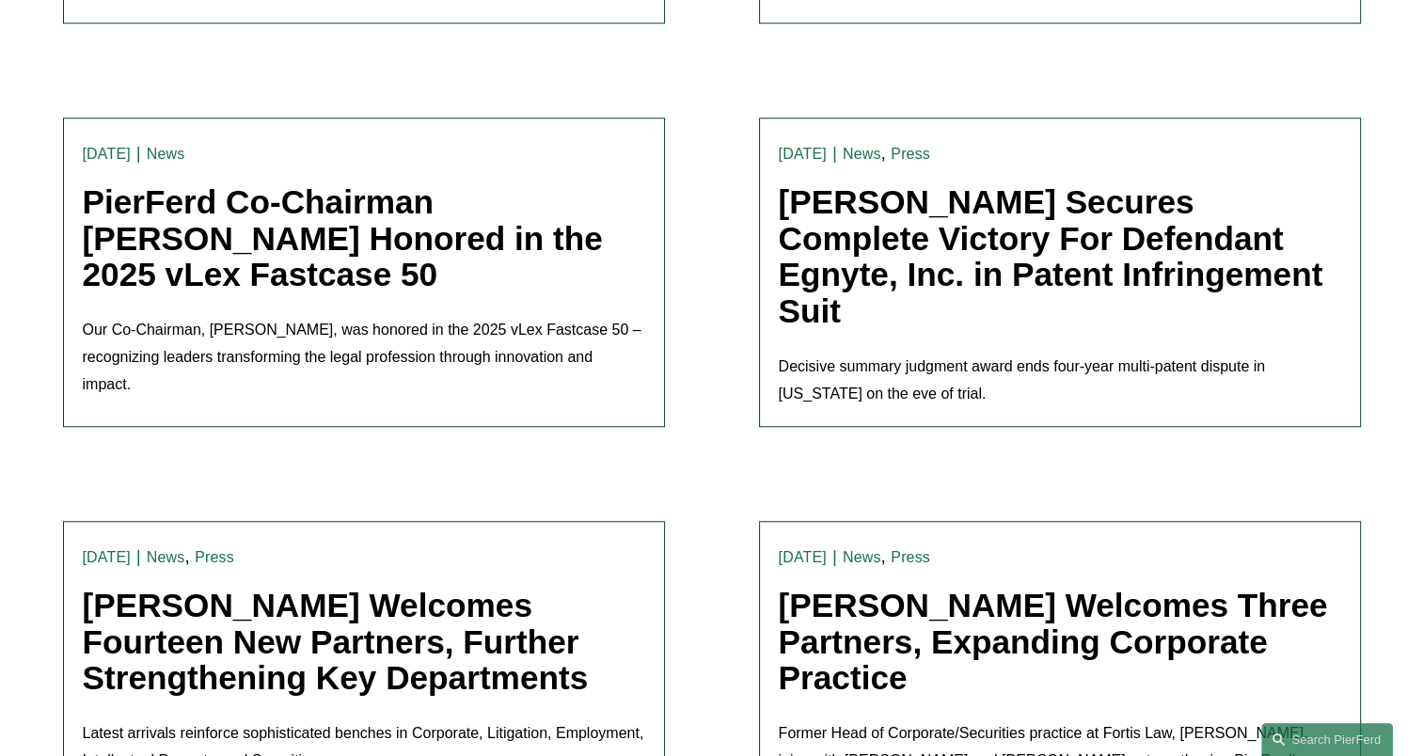
scroll to position [1725, 0]
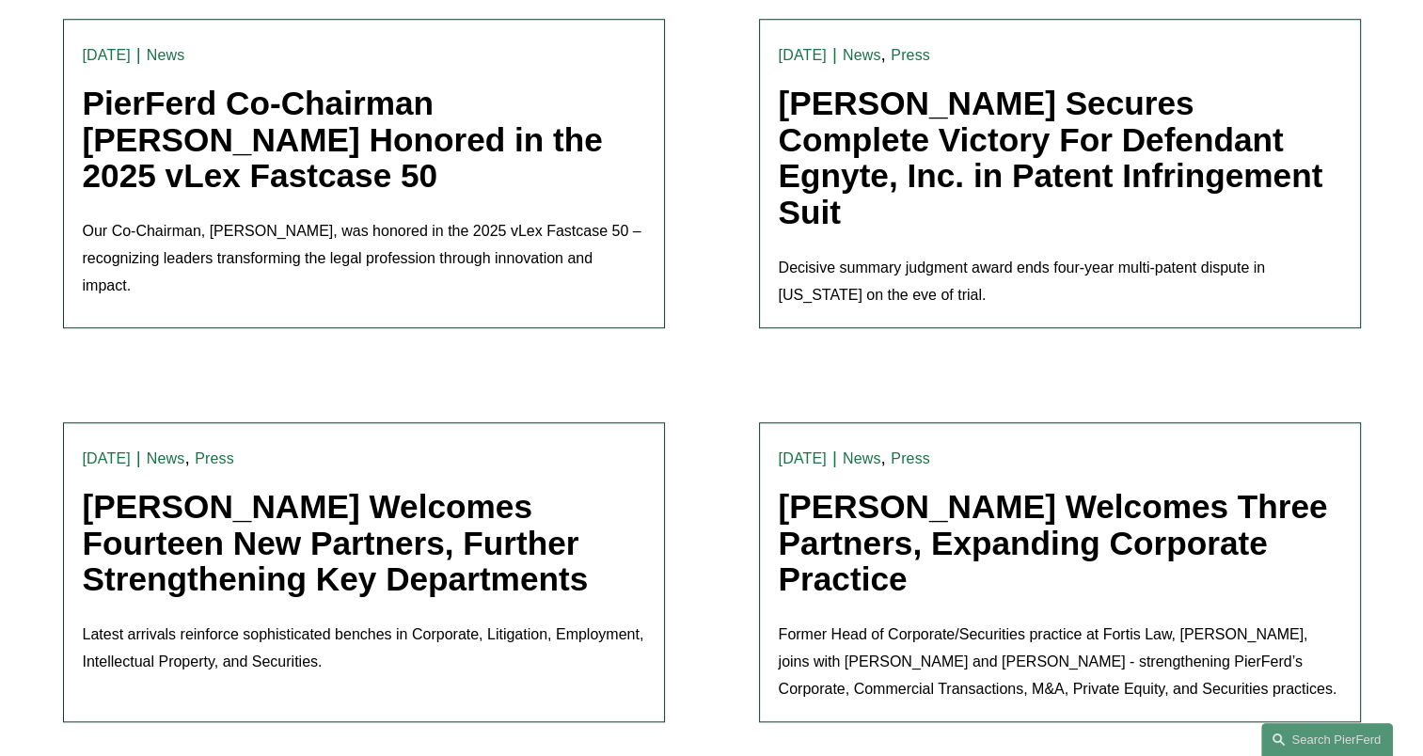
click at [822, 488] on link "Pierson Ferdinand Welcomes Three Partners, Expanding Corporate Practice" at bounding box center [1053, 542] width 549 height 109
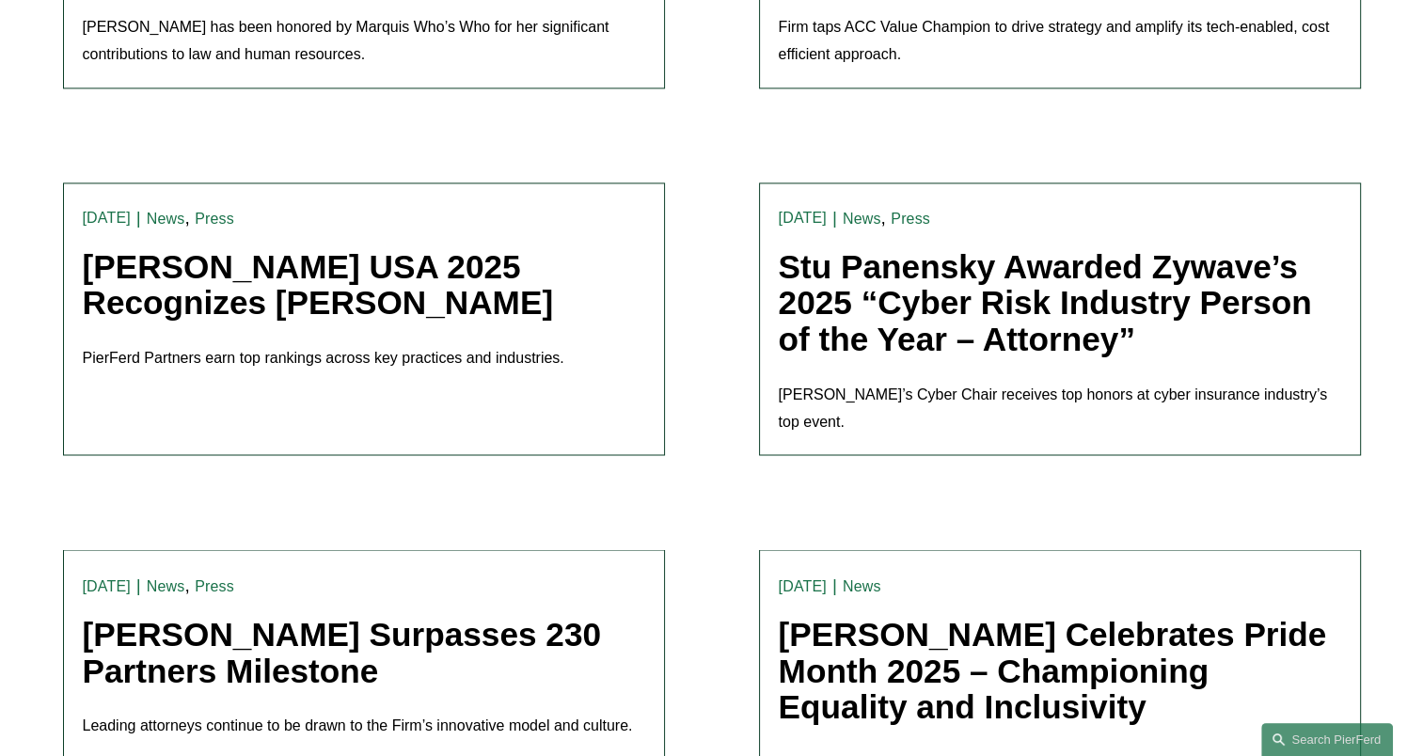
scroll to position [3136, 0]
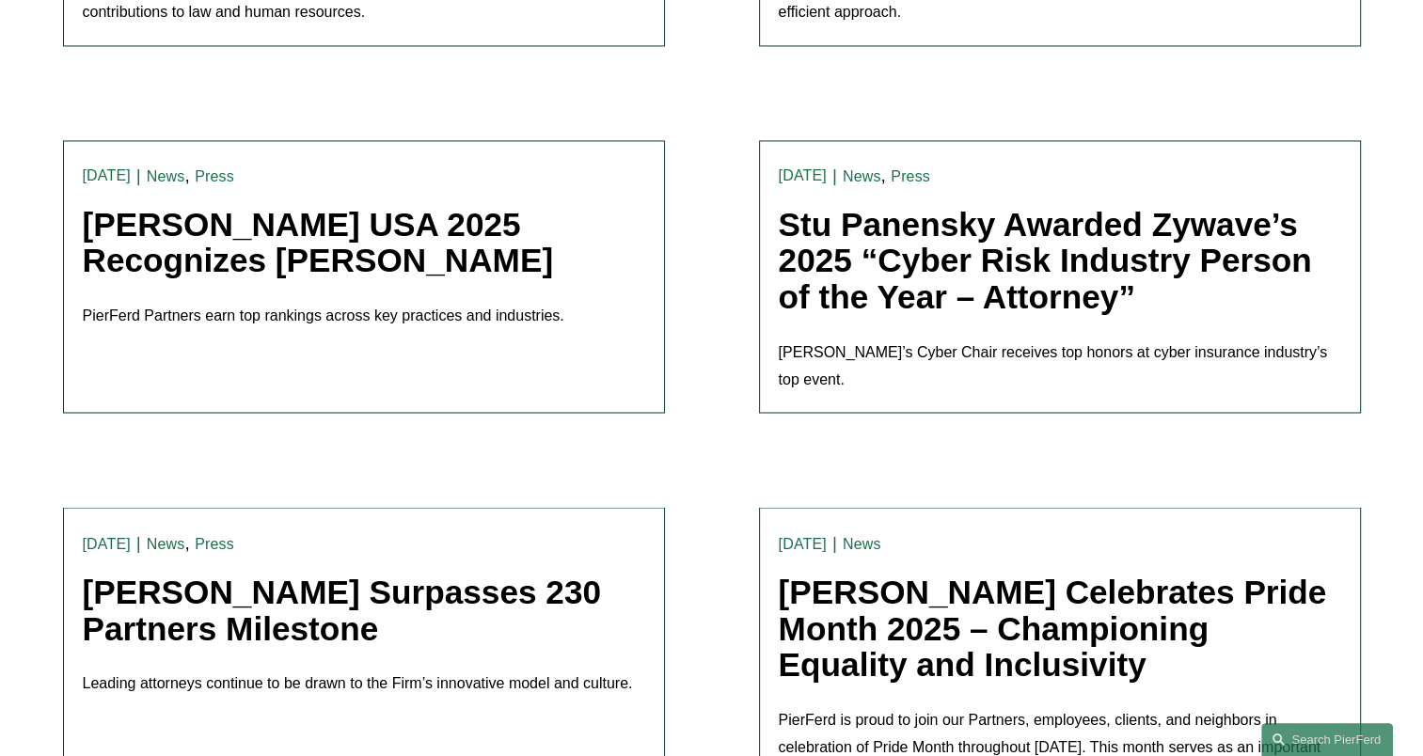
click at [343, 214] on link "Chambers USA 2025 Recognizes Pierson Ferdinand" at bounding box center [318, 242] width 471 height 73
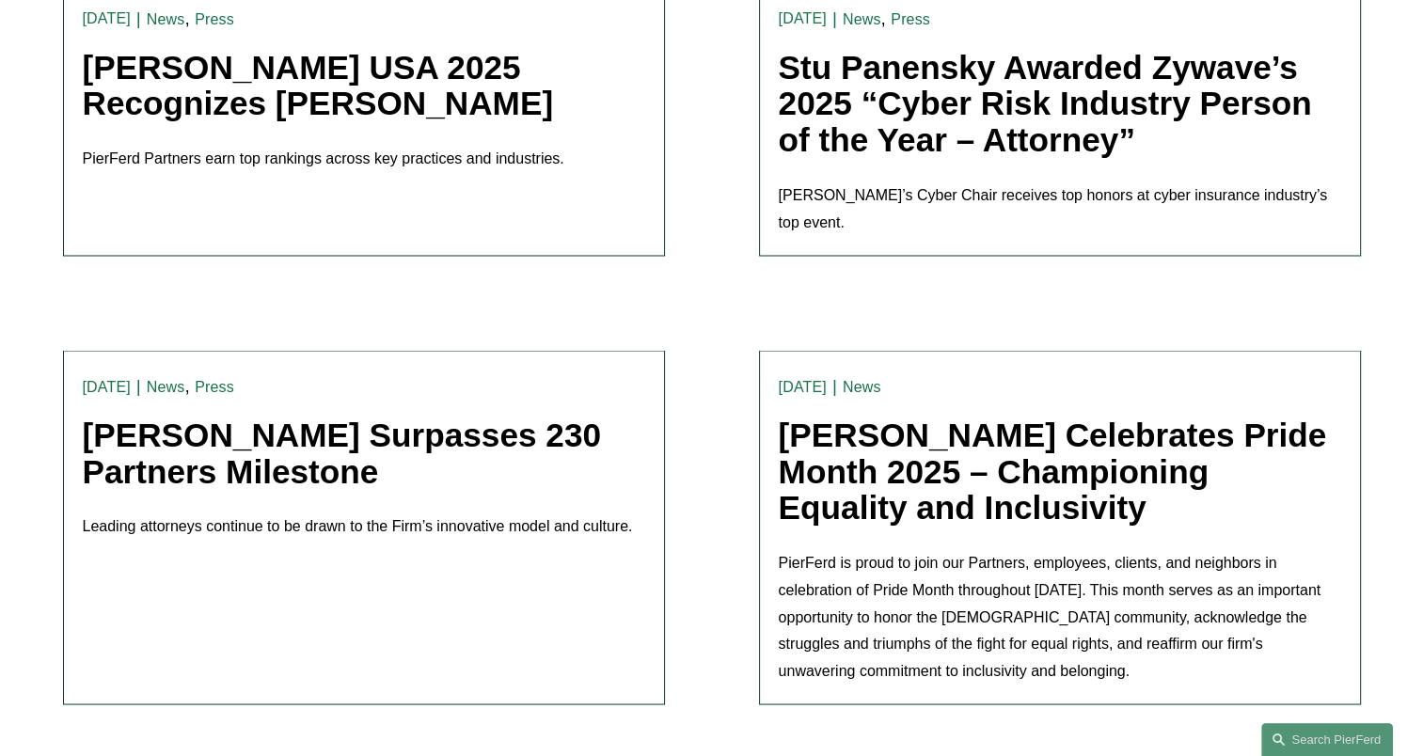
scroll to position [3763, 0]
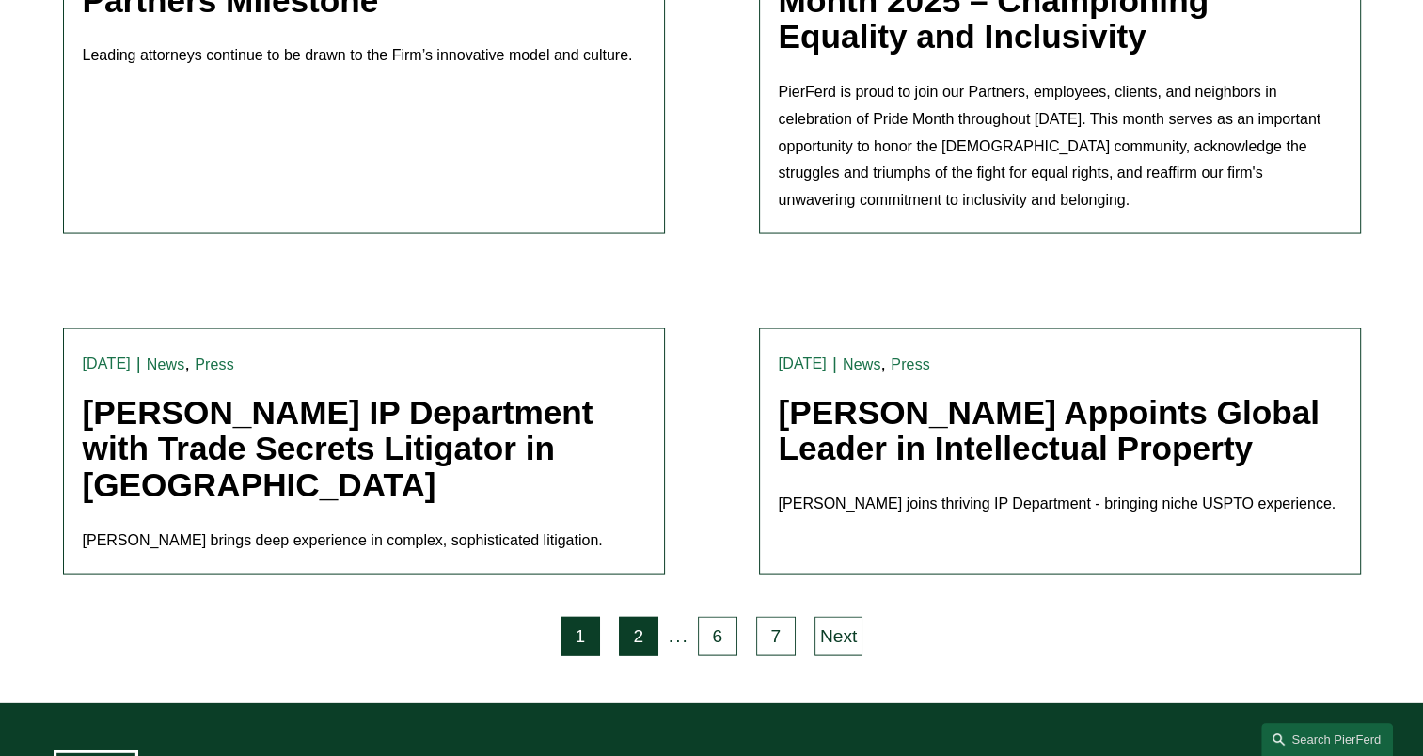
click at [647, 617] on link "2" at bounding box center [639, 637] width 40 height 40
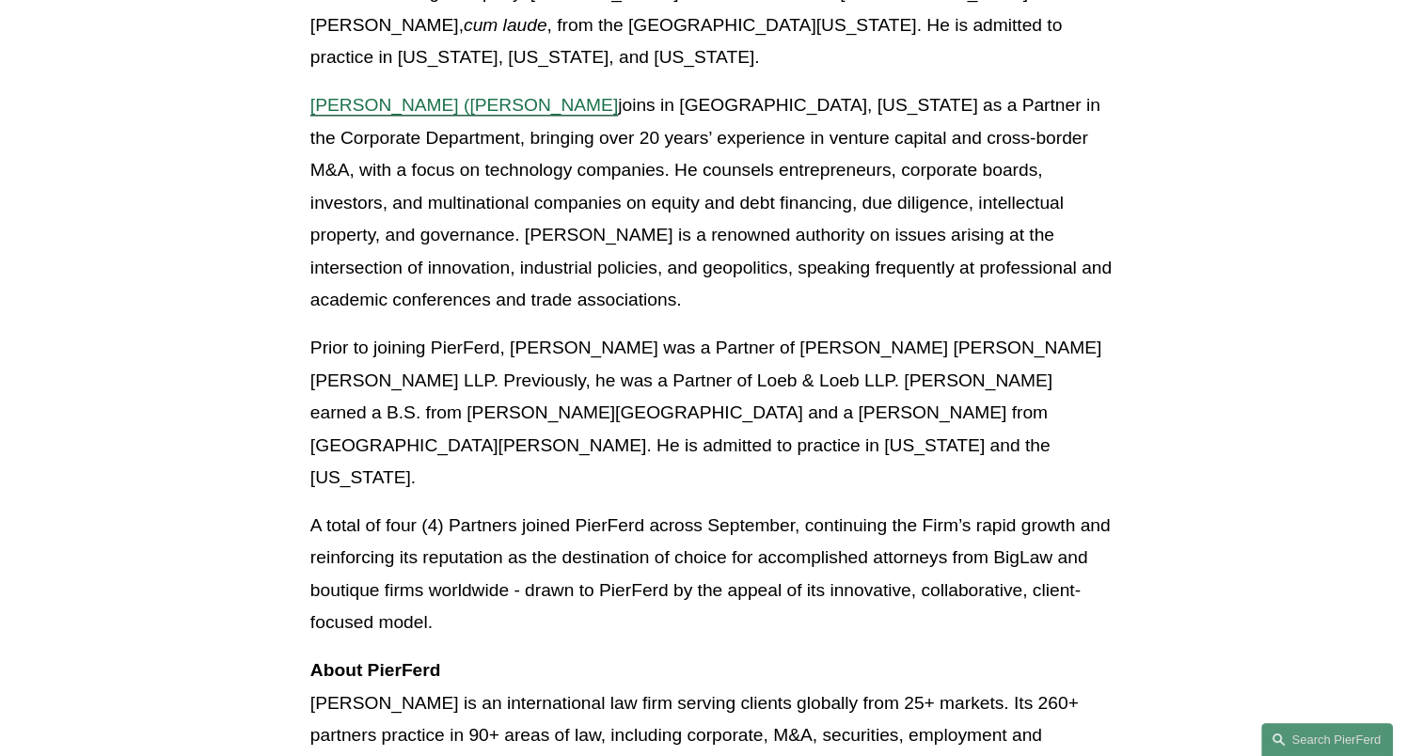
scroll to position [2038, 0]
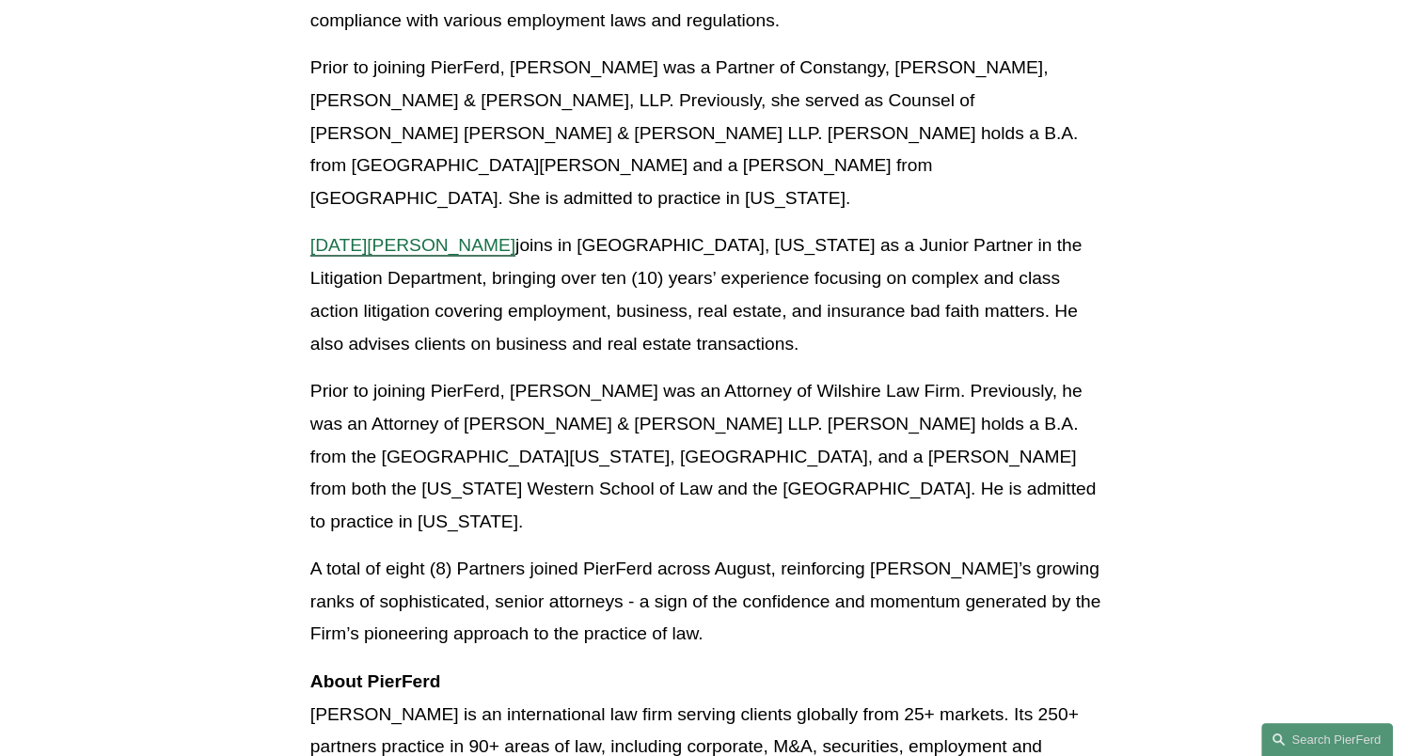
scroll to position [3293, 0]
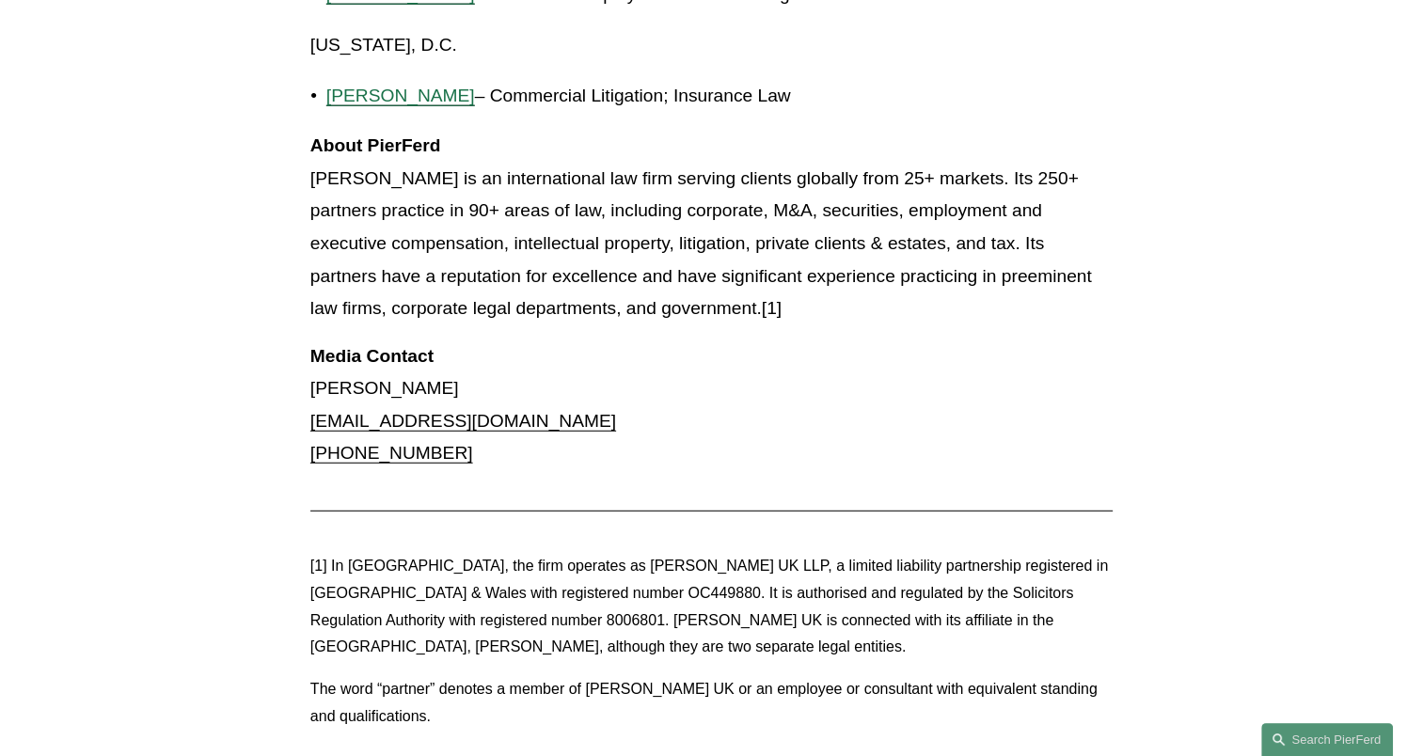
scroll to position [5175, 0]
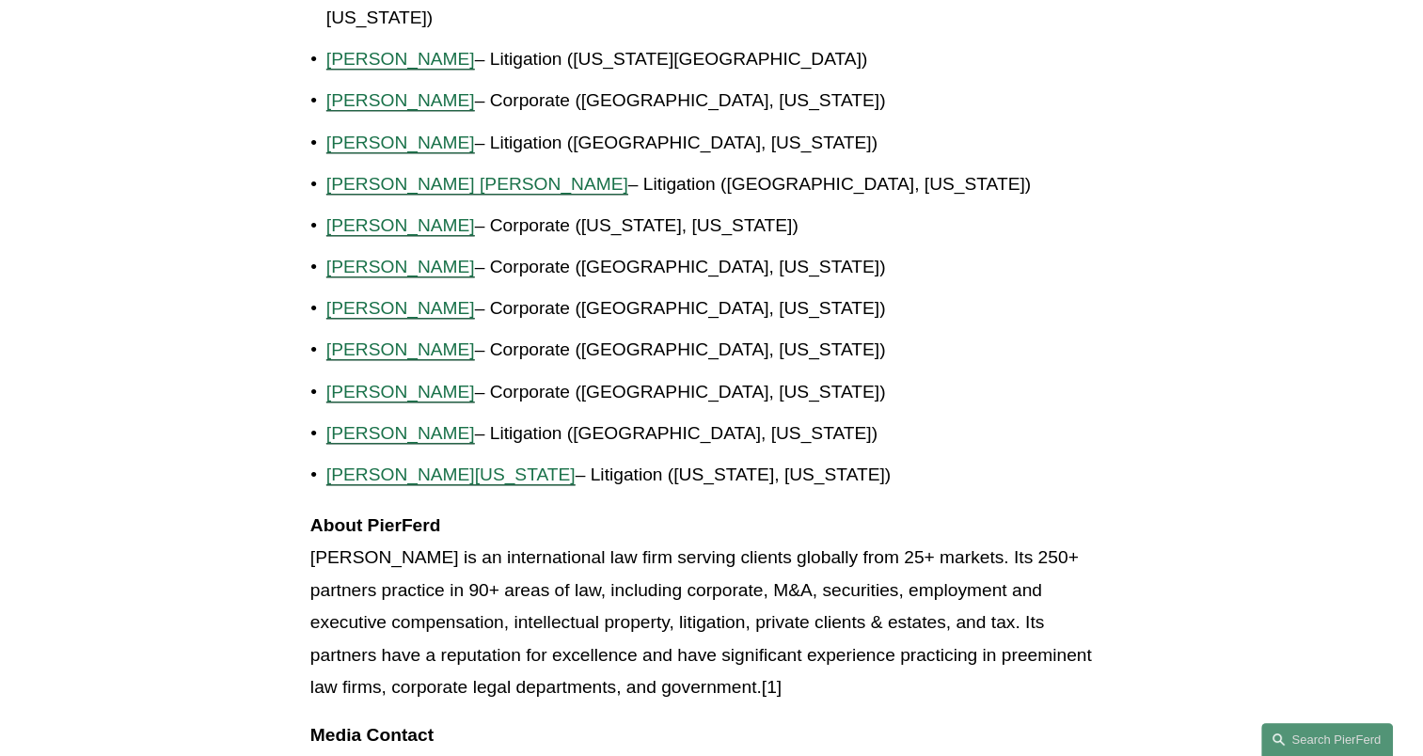
scroll to position [2195, 0]
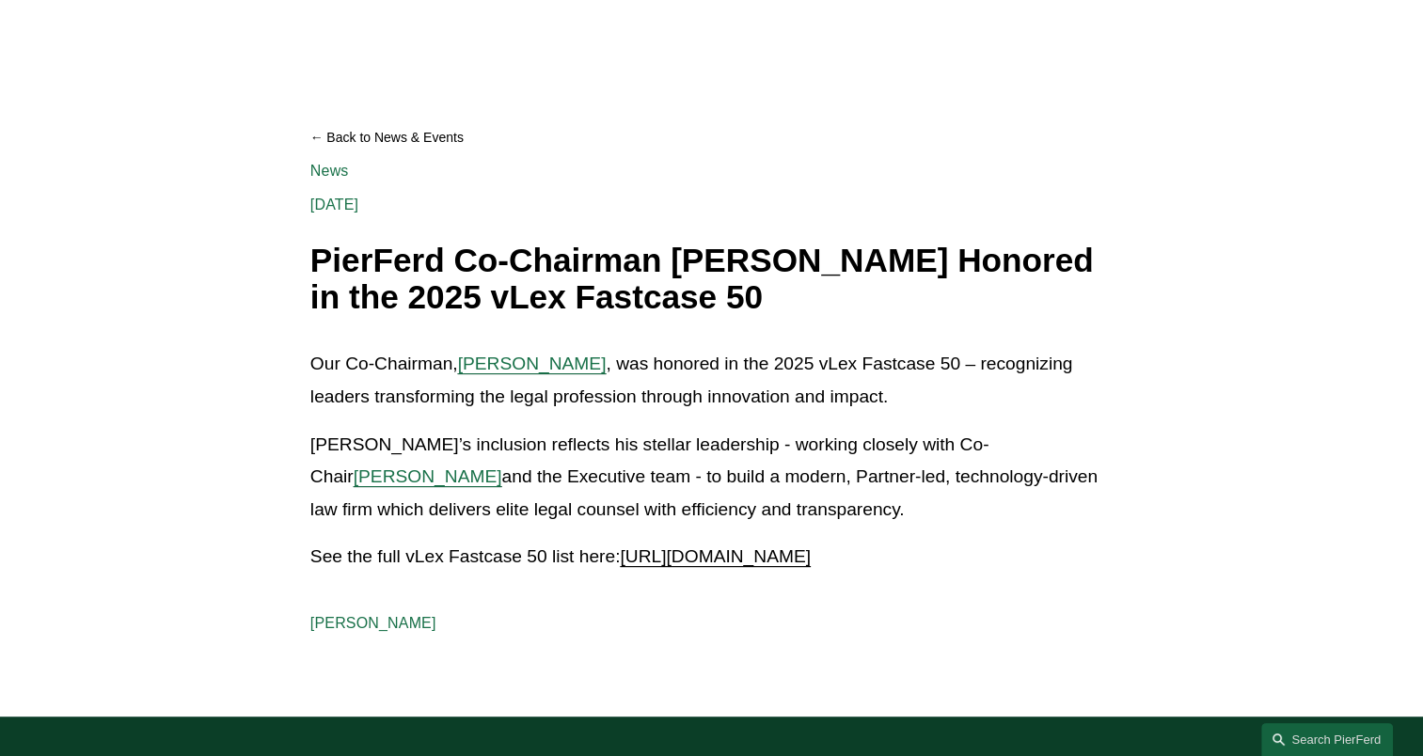
scroll to position [156, 0]
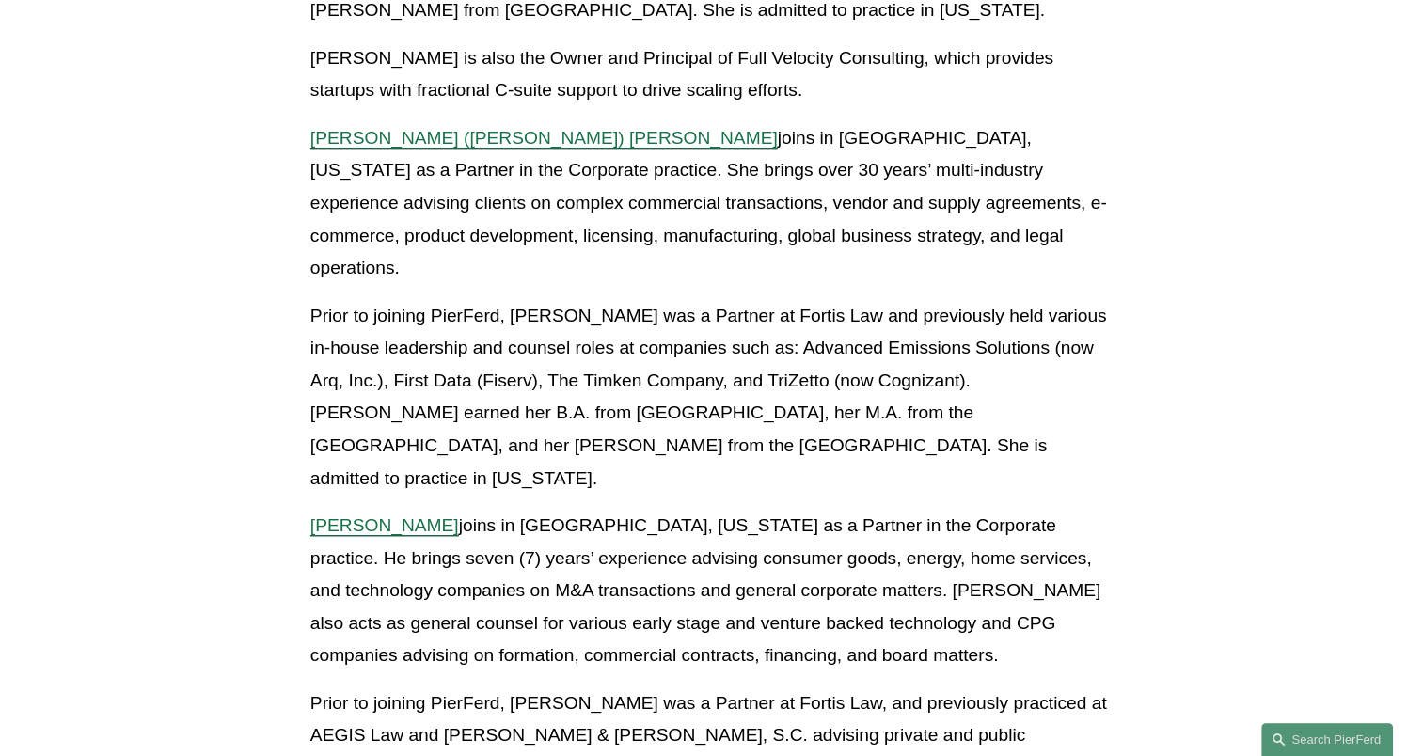
scroll to position [1254, 0]
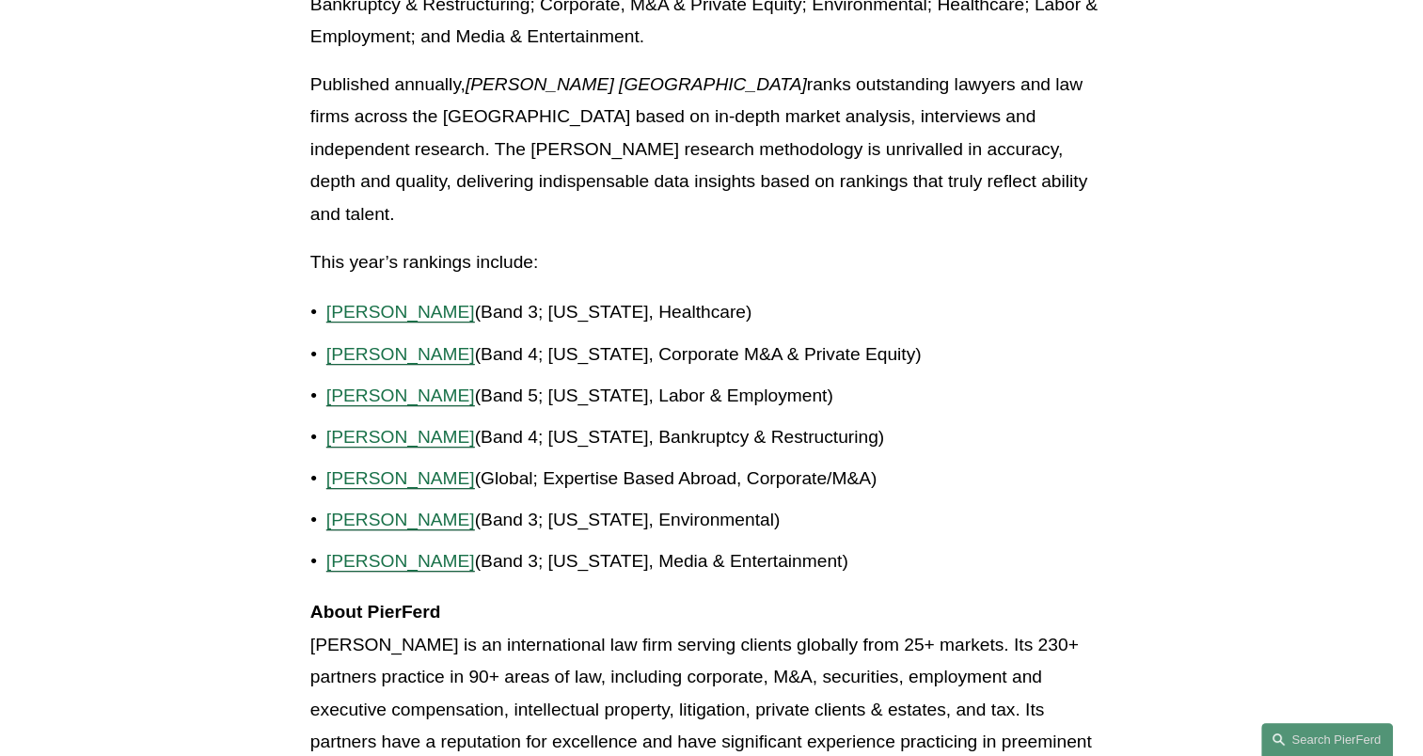
scroll to position [784, 0]
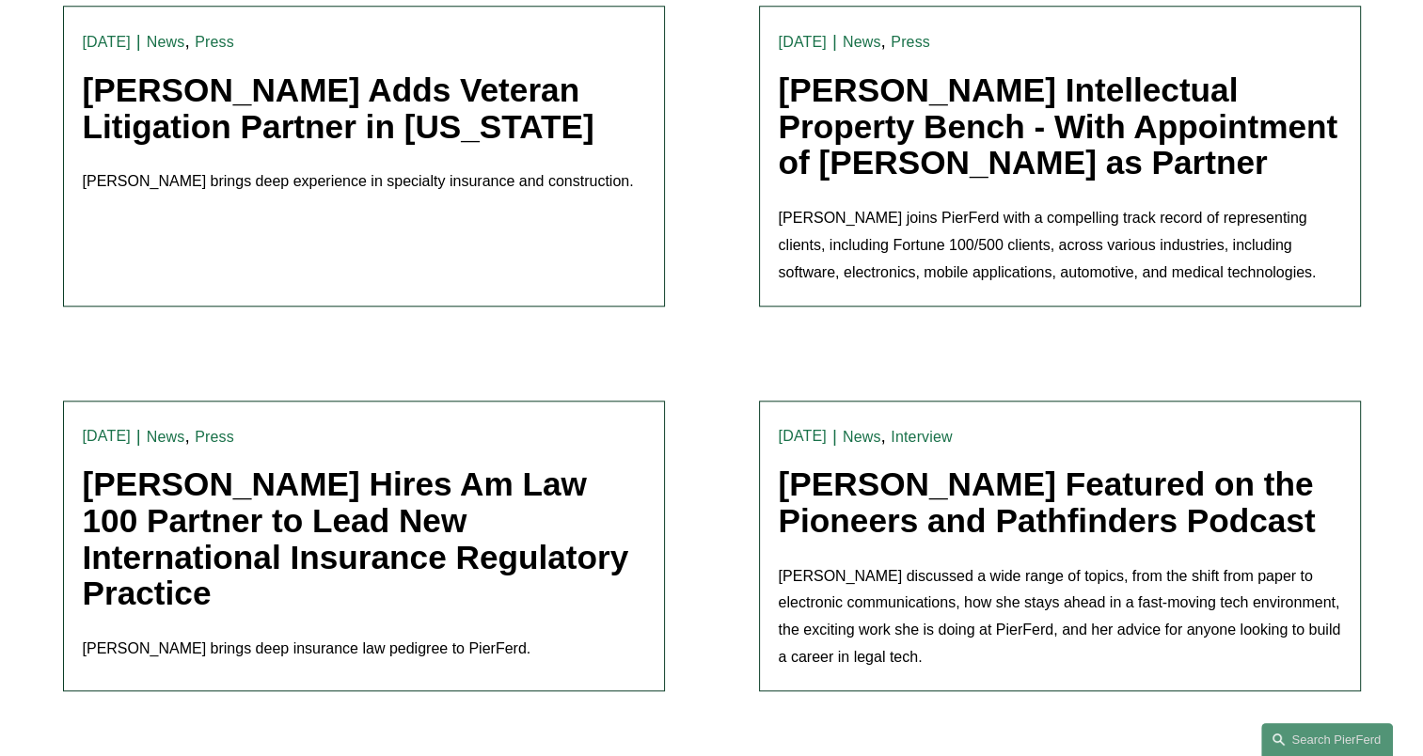
scroll to position [1882, 0]
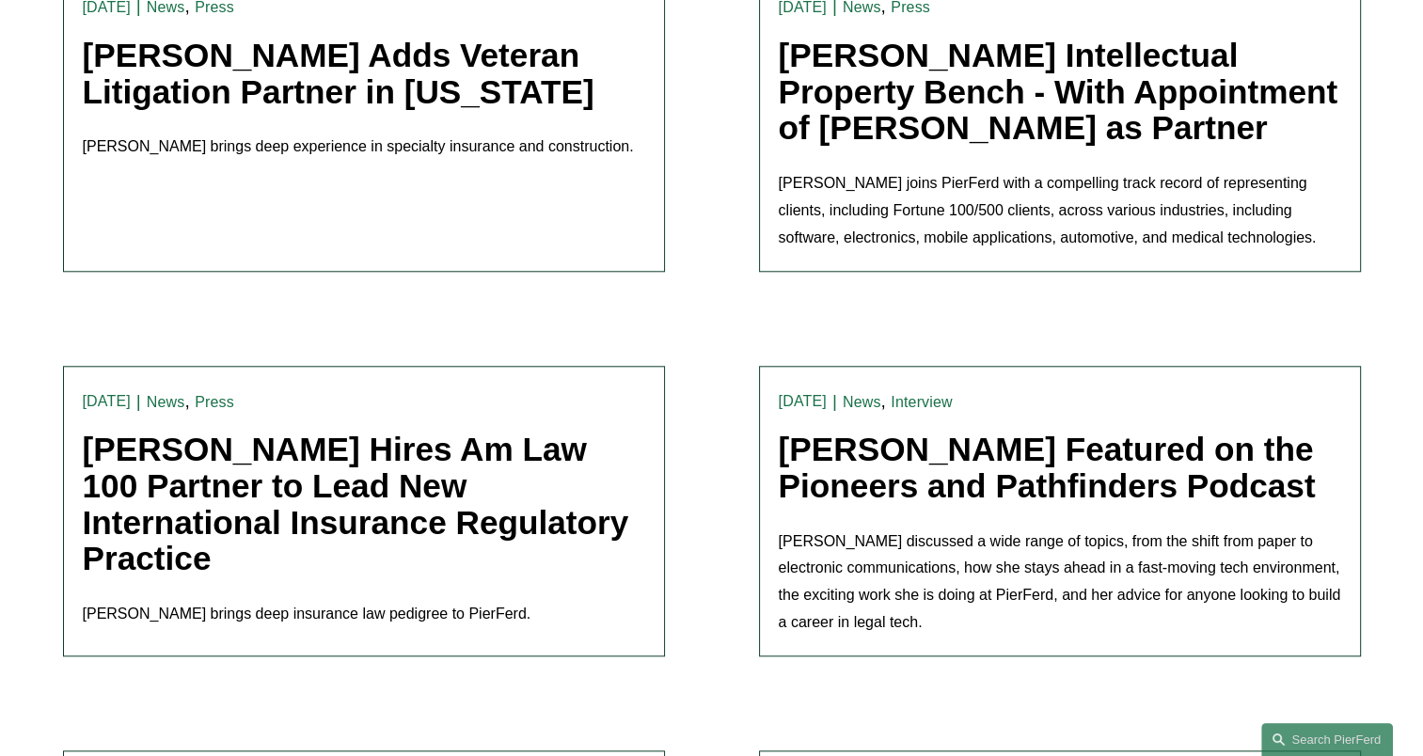
click at [807, 431] on link "[PERSON_NAME] Featured on the Pioneers and Pathfinders Podcast" at bounding box center [1047, 467] width 537 height 73
click at [815, 447] on link "Christina Wojcik Featured on the Pioneers and Pathfinders Podcast" at bounding box center [1047, 467] width 537 height 73
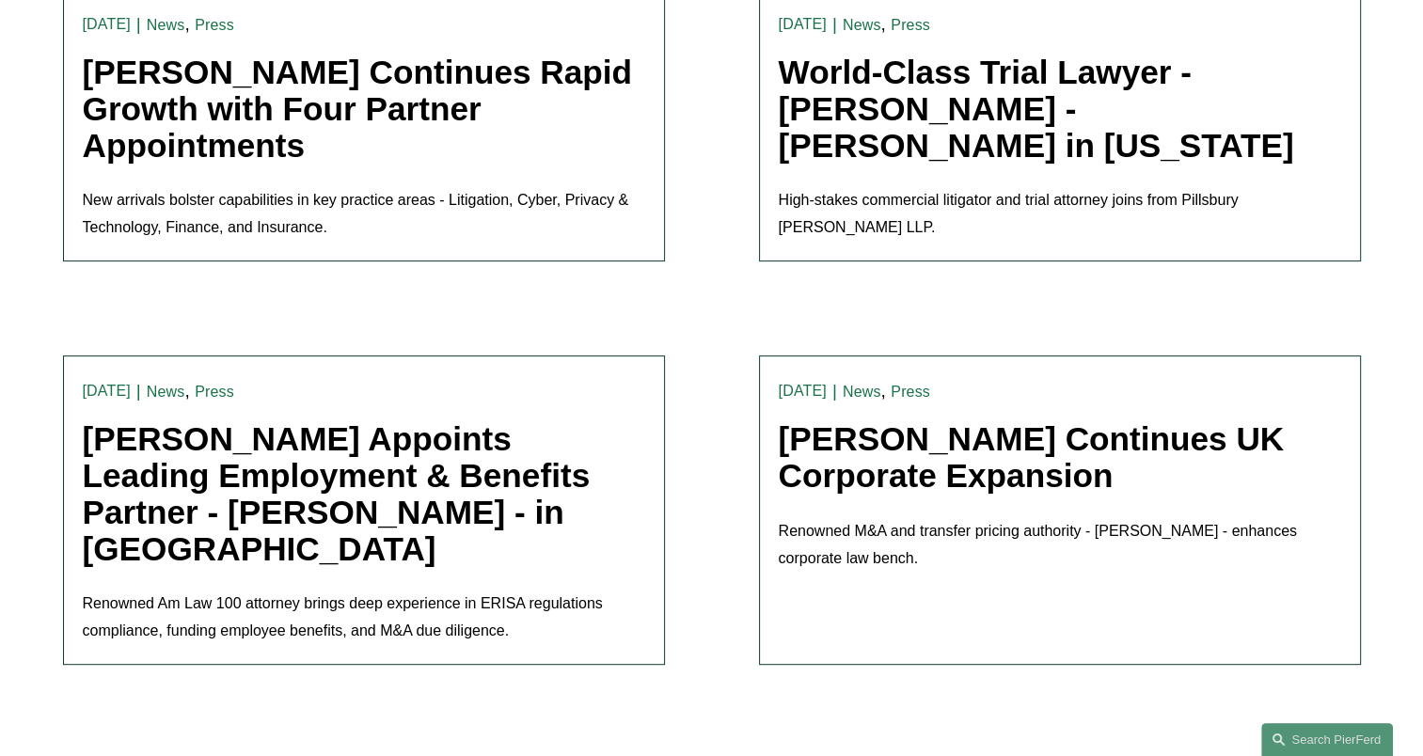
scroll to position [0, 0]
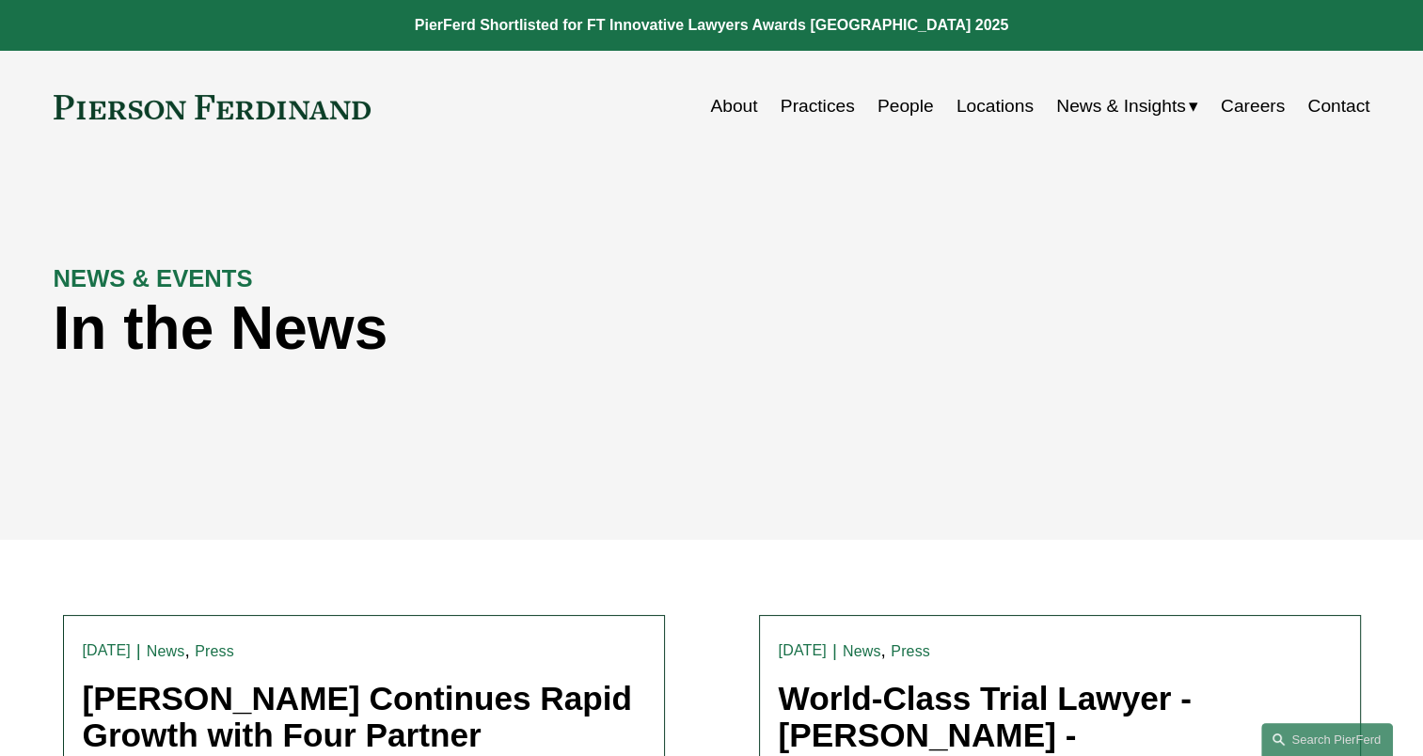
drag, startPoint x: 1137, startPoint y: 211, endPoint x: 1148, endPoint y: 215, distance: 11.9
click at [0, 0] on div "Blogs" at bounding box center [0, 0] width 0 height 0
click at [0, 0] on span "Blogs" at bounding box center [0, 0] width 0 height 0
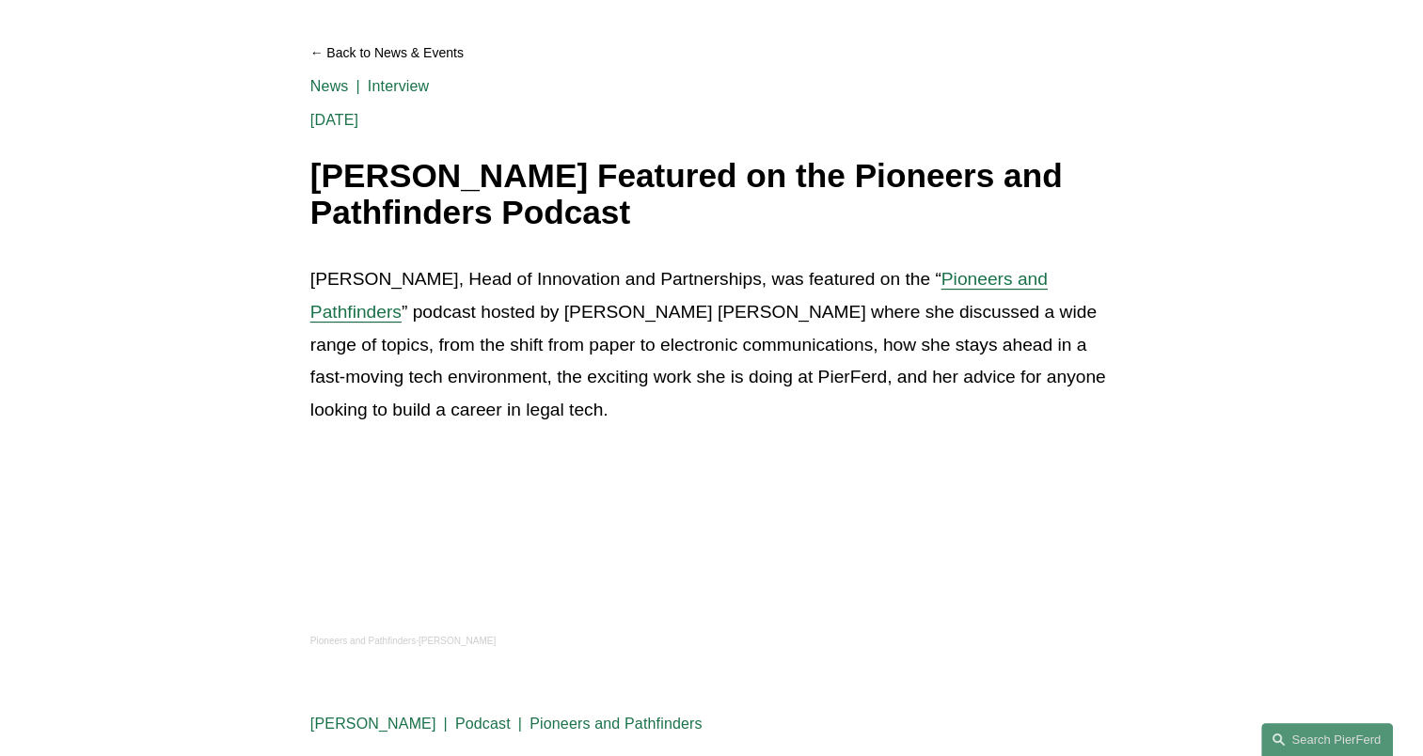
scroll to position [156, 0]
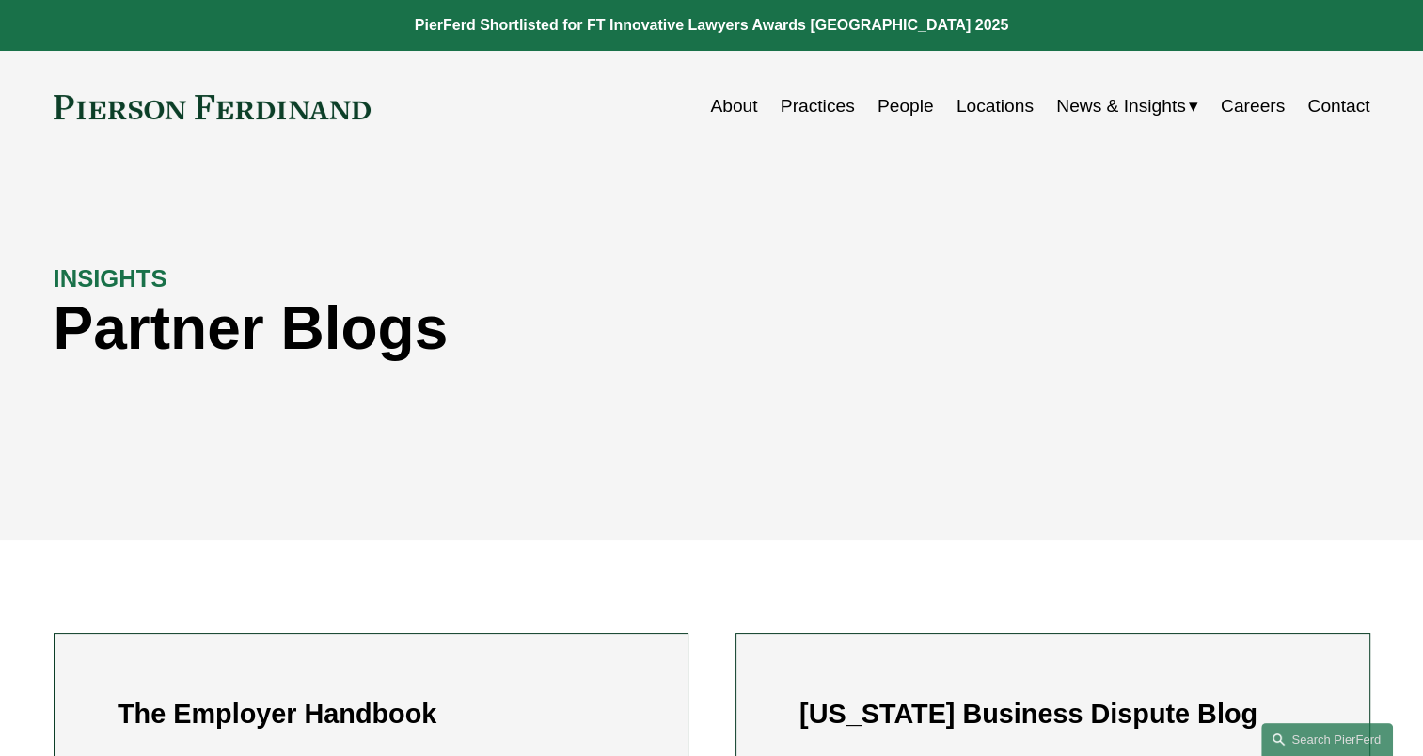
click at [1246, 120] on link "Careers" at bounding box center [1253, 106] width 64 height 36
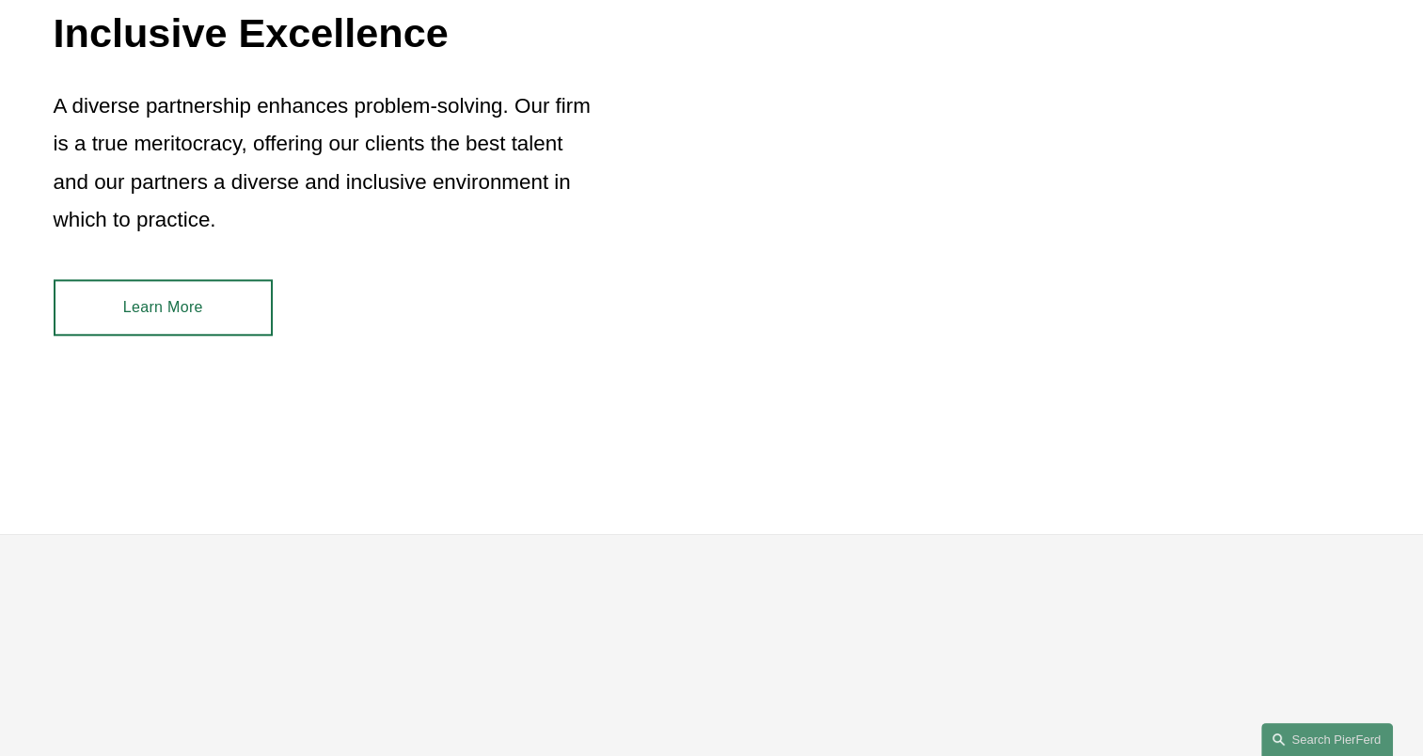
scroll to position [2508, 0]
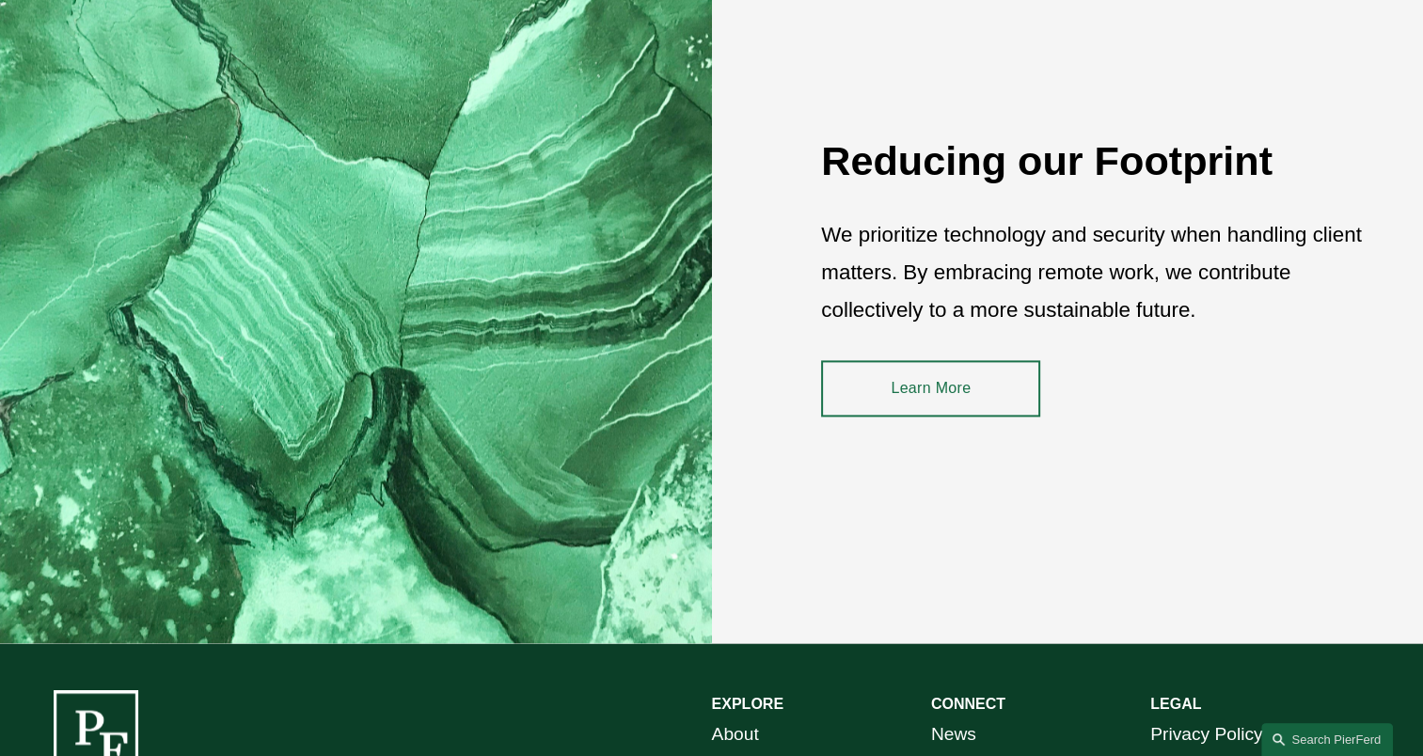
click at [1003, 392] on link "Learn More" at bounding box center [930, 388] width 219 height 56
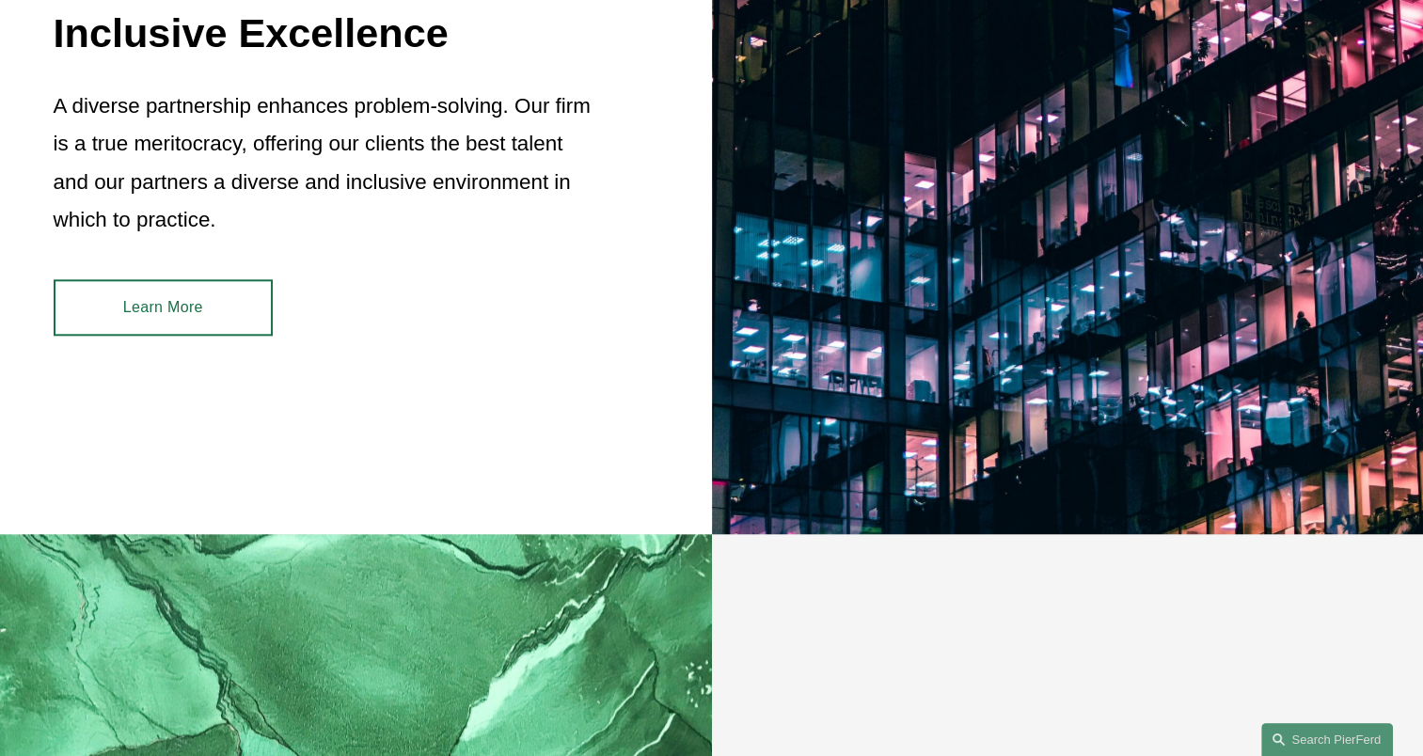
scroll to position [1725, 0]
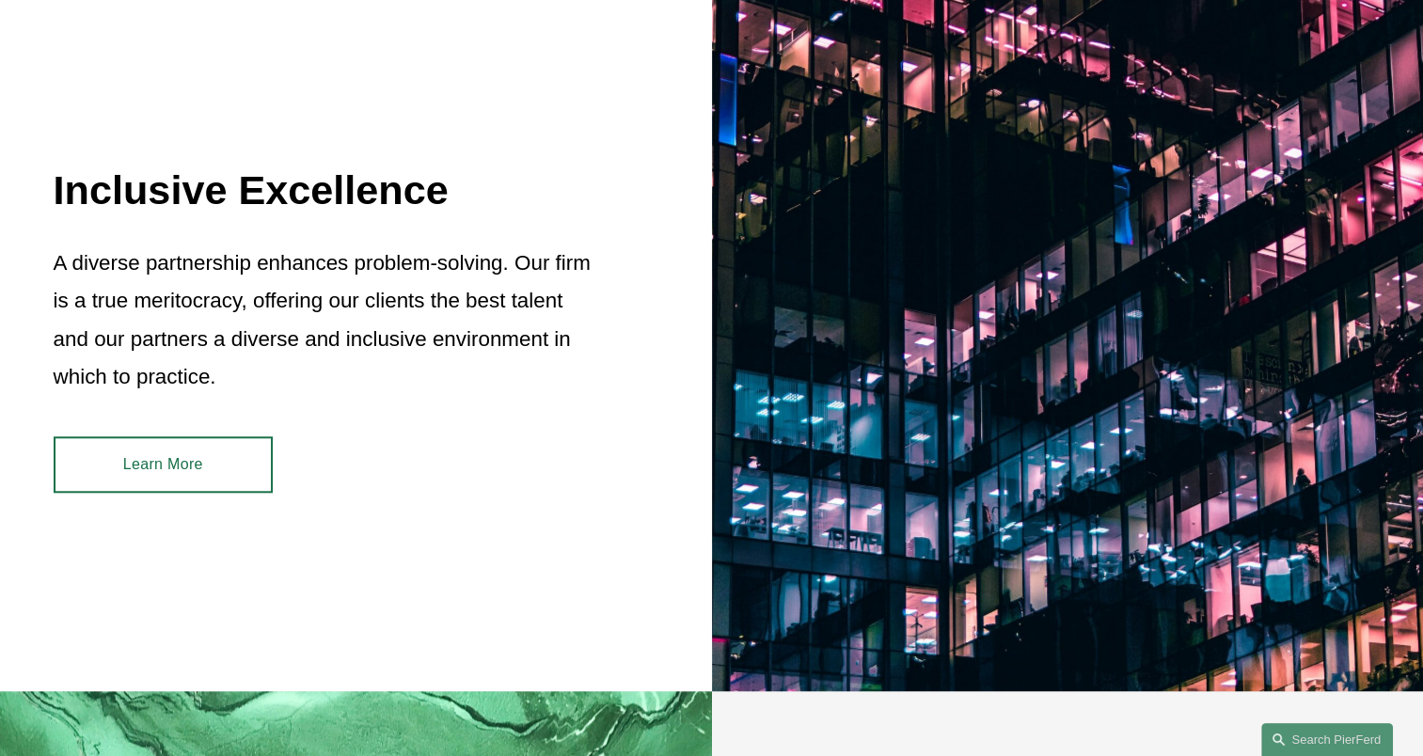
click at [230, 456] on link "Learn More" at bounding box center [163, 465] width 219 height 56
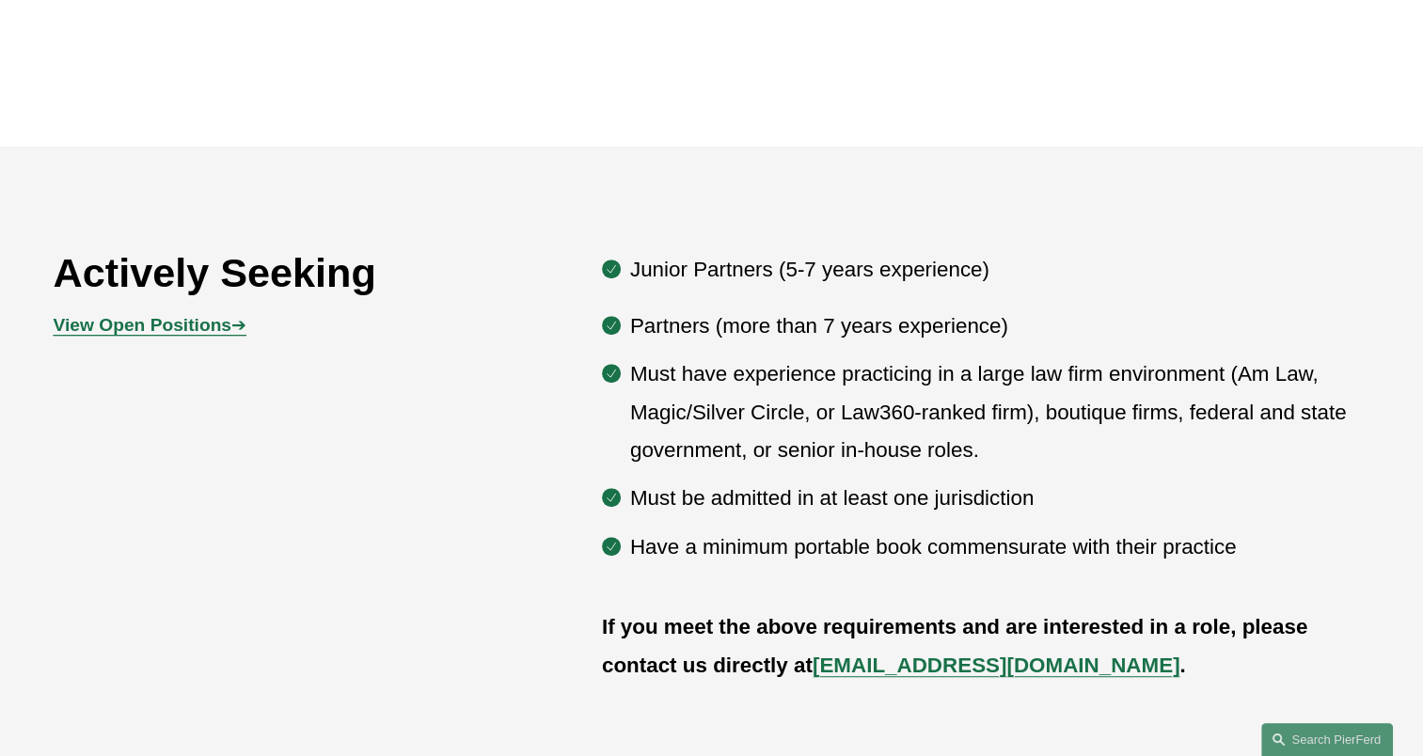
scroll to position [784, 0]
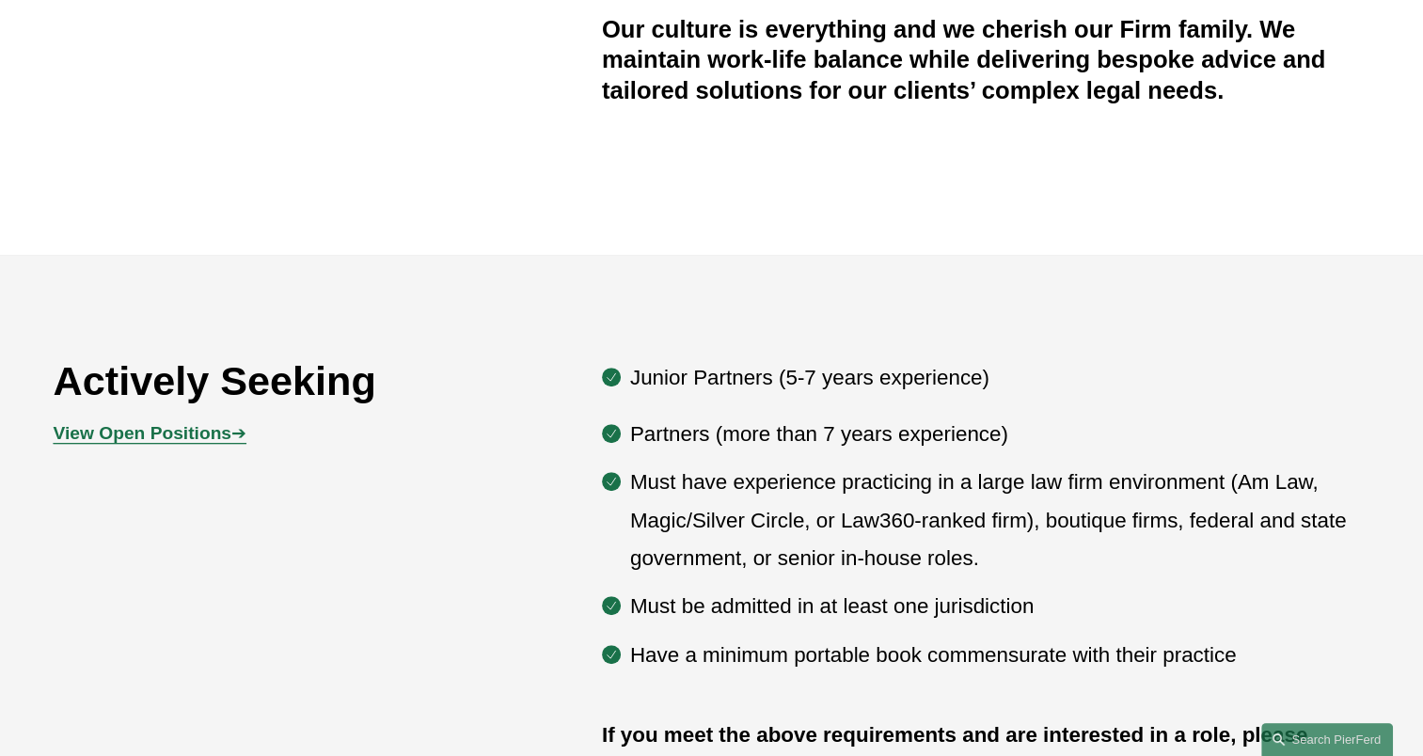
drag, startPoint x: 207, startPoint y: 436, endPoint x: 202, endPoint y: 403, distance: 33.3
click at [205, 436] on strong "View Open Positions" at bounding box center [143, 433] width 178 height 20
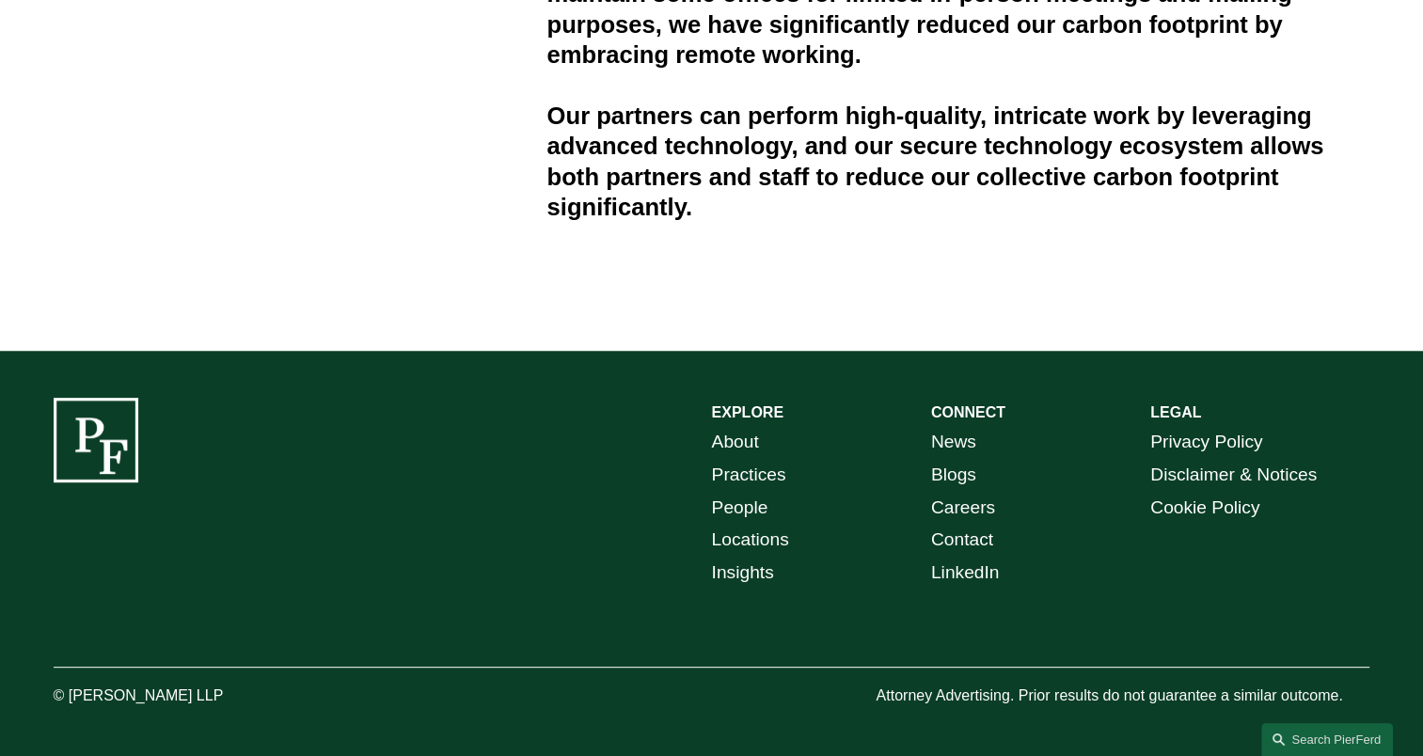
scroll to position [93, 0]
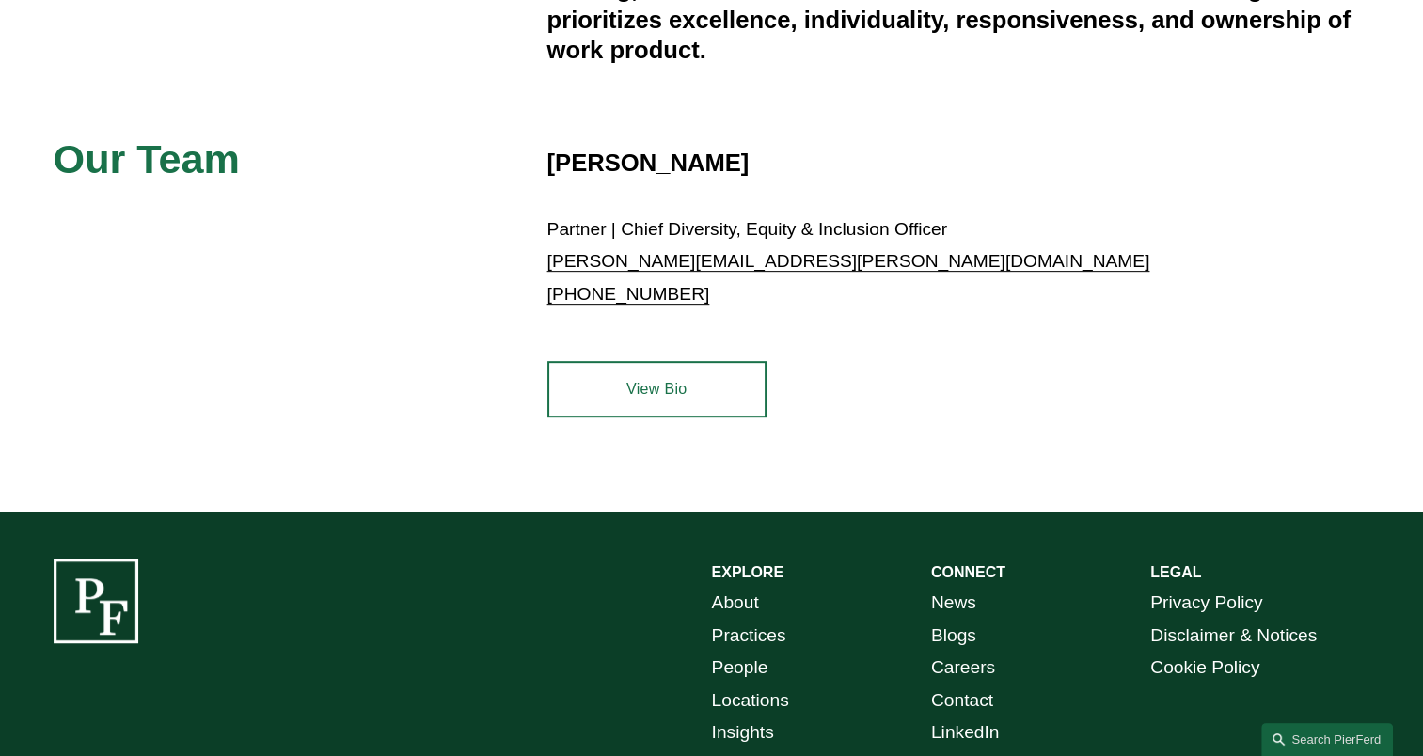
scroll to position [784, 0]
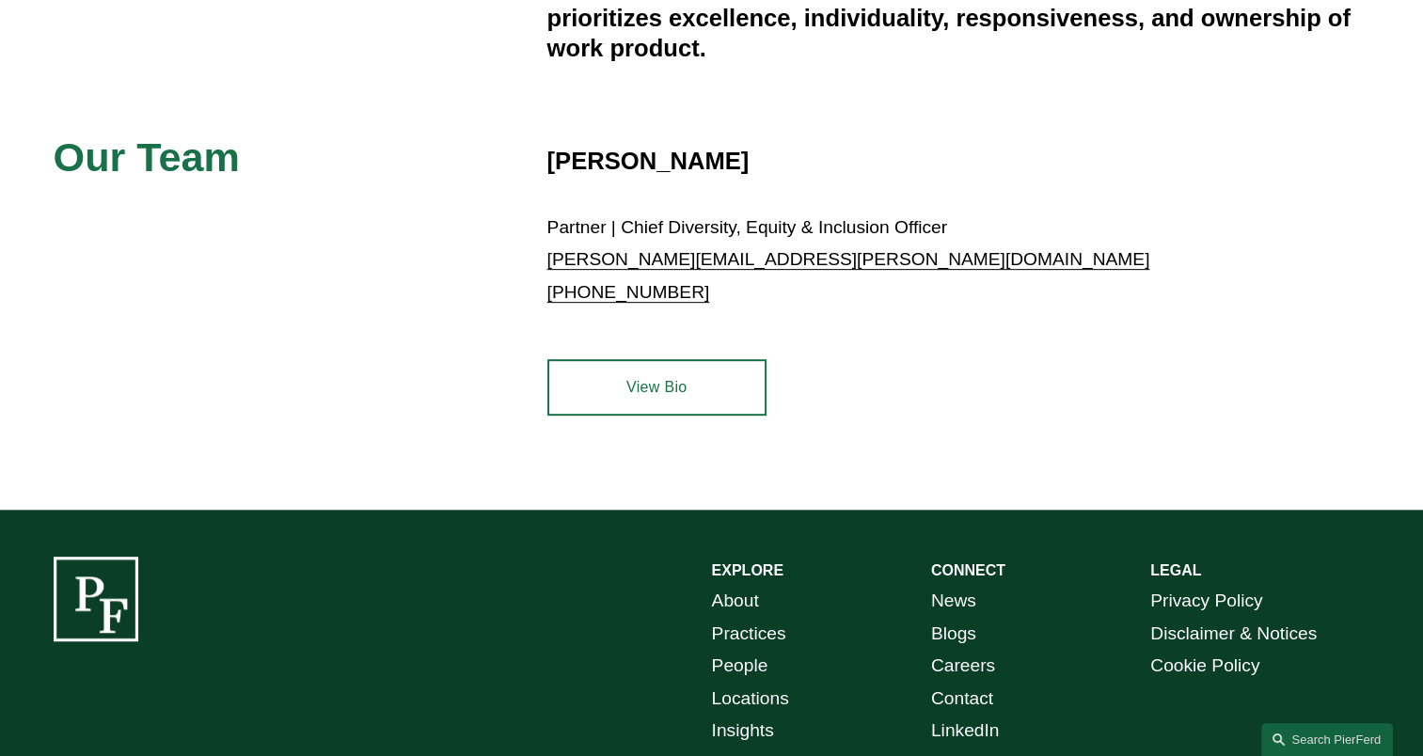
click at [662, 380] on link "View Bio" at bounding box center [657, 387] width 219 height 56
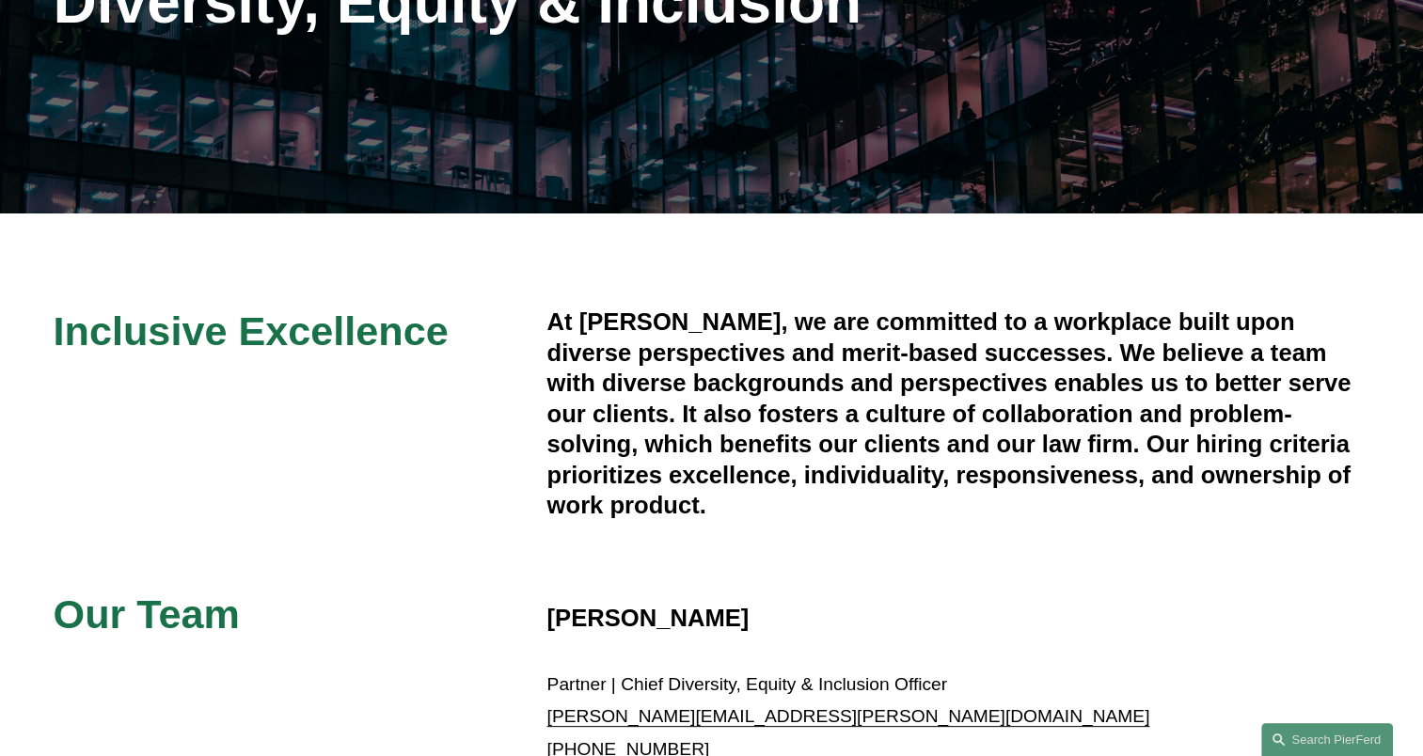
scroll to position [313, 0]
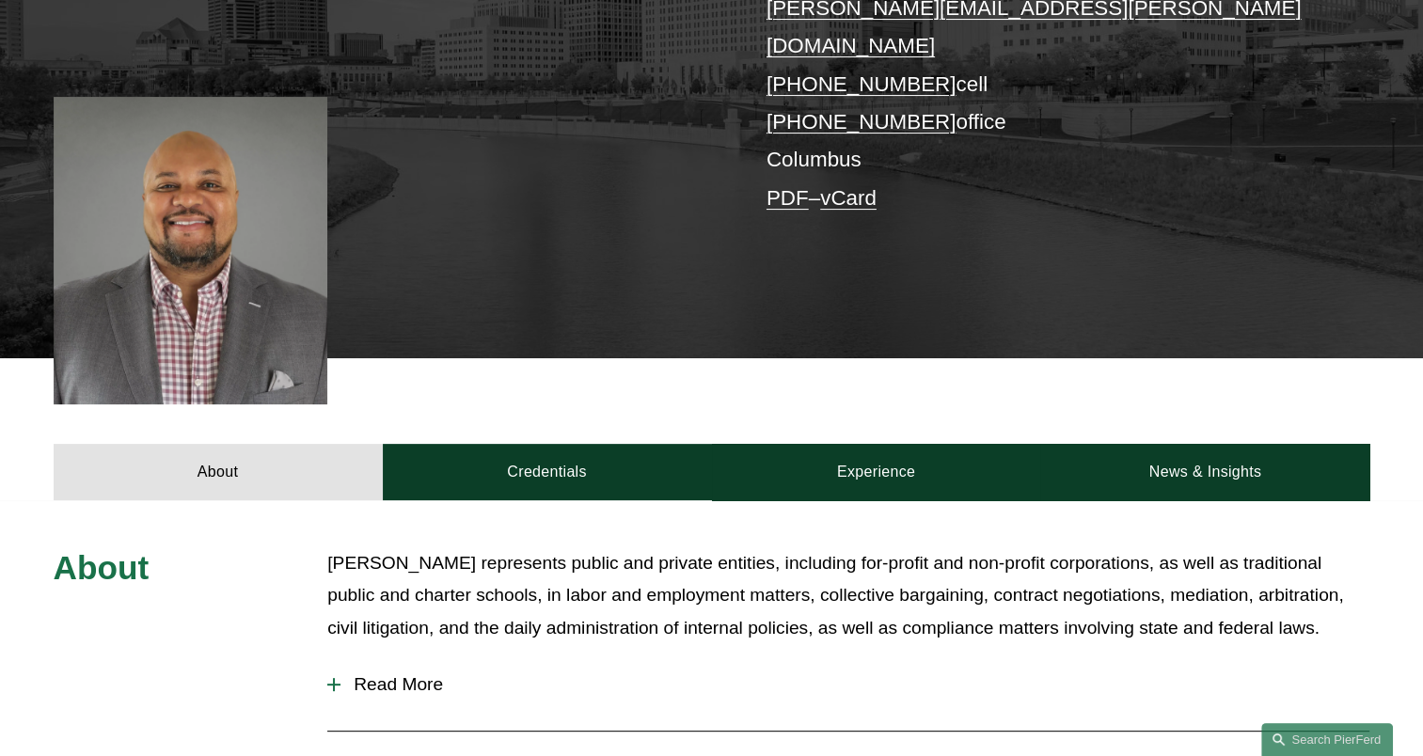
scroll to position [941, 0]
